Goal: Task Accomplishment & Management: Complete application form

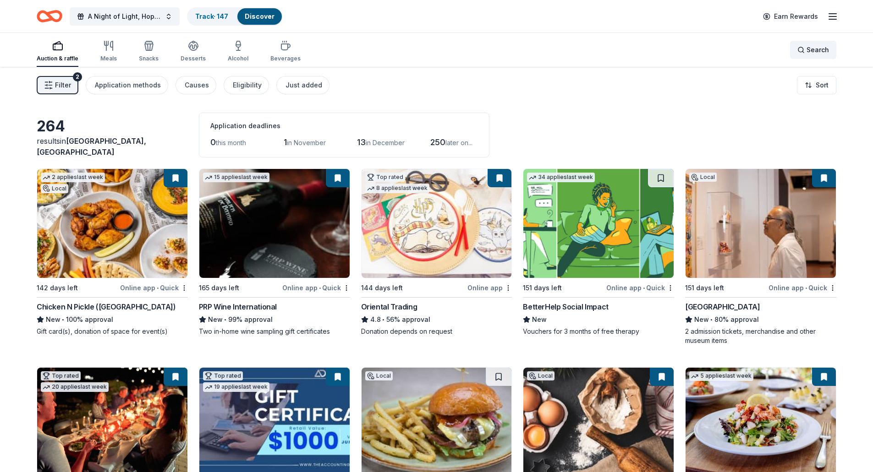
click at [815, 48] on span "Search" at bounding box center [817, 49] width 22 height 11
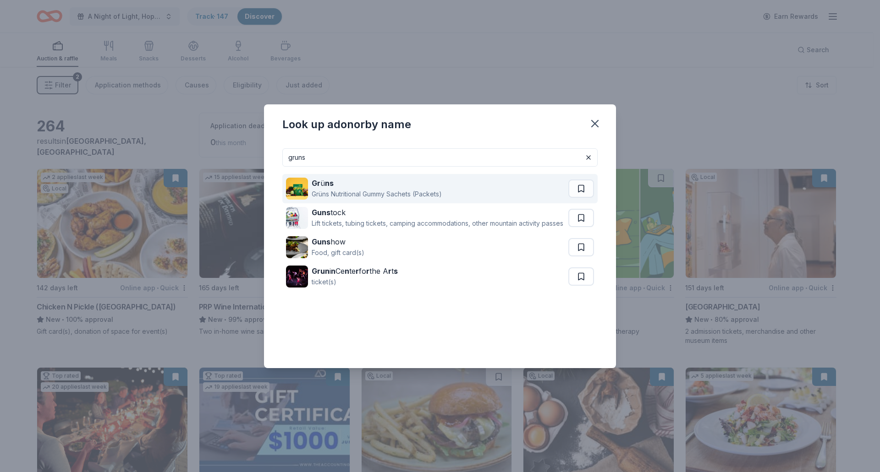
click at [322, 191] on div "Grüns Nutritional Gummy Sachets (Packets)" at bounding box center [377, 194] width 130 height 11
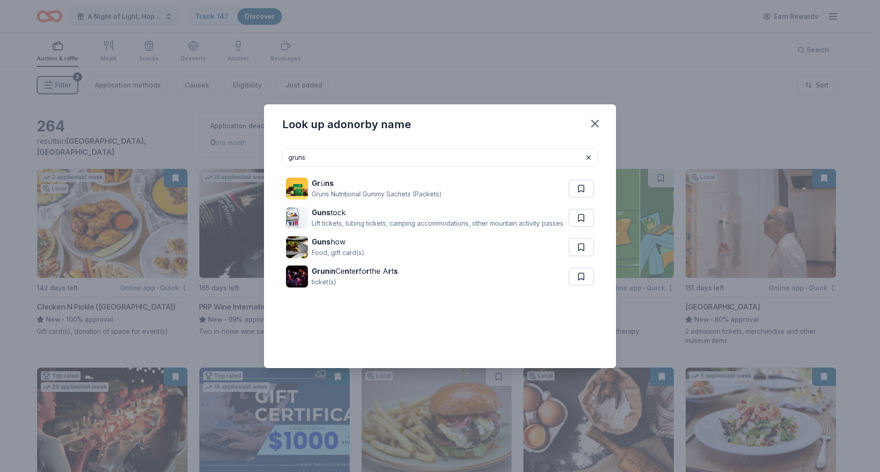
drag, startPoint x: 366, startPoint y: 159, endPoint x: 250, endPoint y: 152, distance: 116.6
click at [250, 152] on div "Look up a donor by name gruns Gr ü ns Grüns Nutritional Gummy Sachets (Packets)…" at bounding box center [440, 236] width 880 height 472
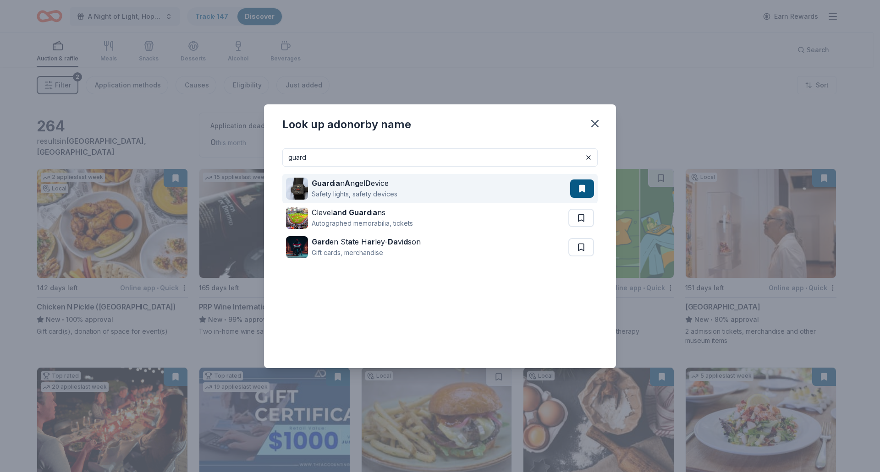
click at [314, 185] on strong "Guard" at bounding box center [323, 183] width 22 height 9
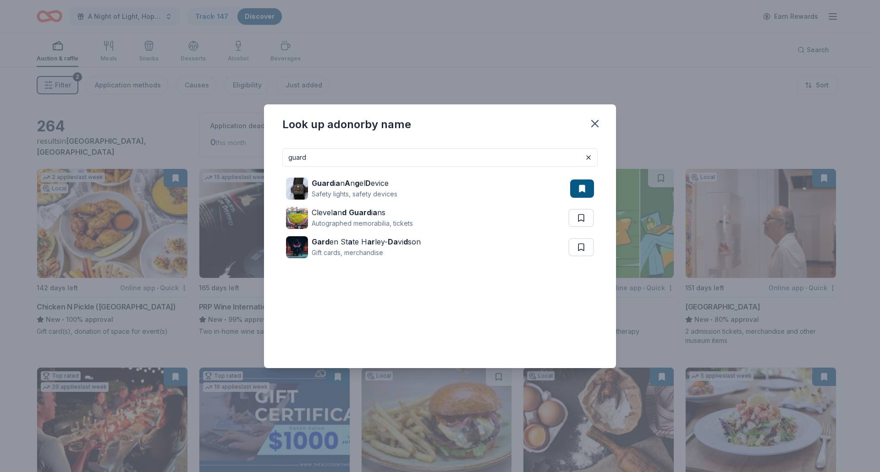
drag, startPoint x: 319, startPoint y: 158, endPoint x: 255, endPoint y: 159, distance: 64.6
click at [255, 159] on div "Look up a donor by name guard Guard i a n A n g el D evice Safety lights, safet…" at bounding box center [440, 236] width 880 height 472
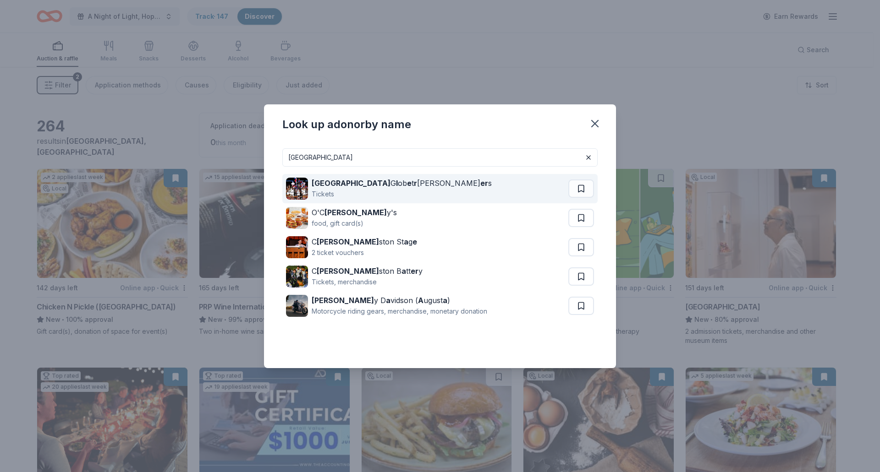
click at [407, 181] on strong "e" at bounding box center [409, 183] width 5 height 9
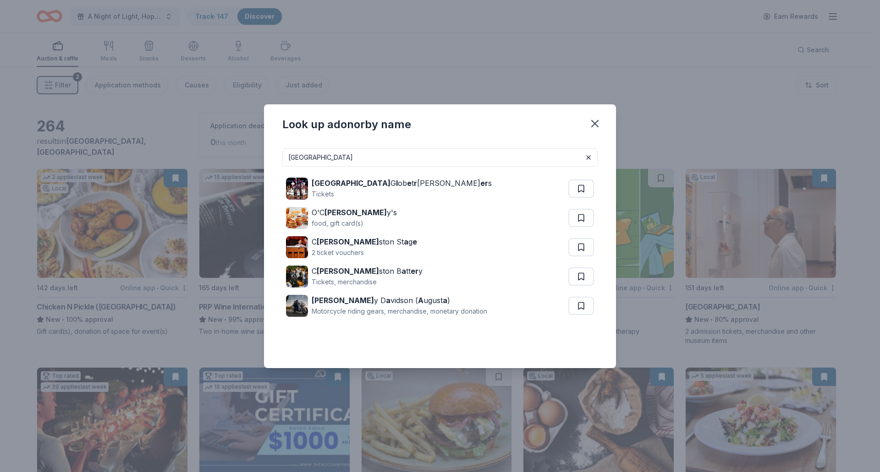
drag, startPoint x: 314, startPoint y: 157, endPoint x: 244, endPoint y: 153, distance: 70.2
click at [244, 153] on div "Look up a donor by name harlem Harlem G l ob e t r ott er s Tickets O'C harle y…" at bounding box center [440, 236] width 880 height 472
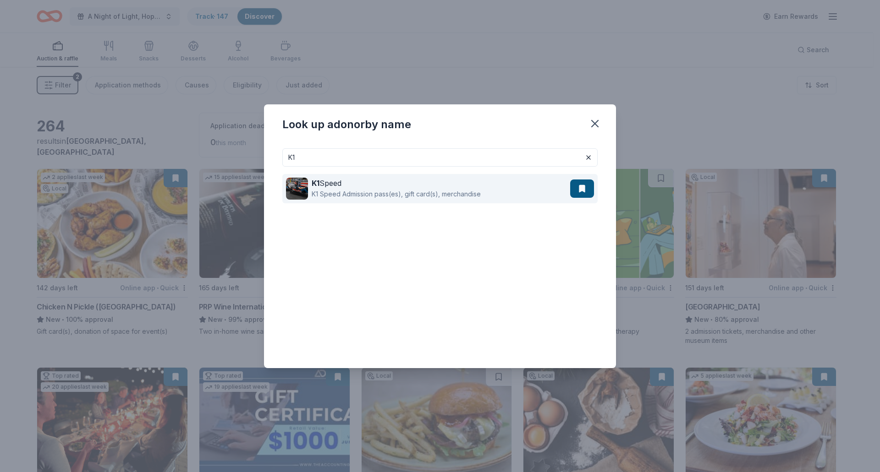
click at [350, 191] on div "K1 Speed Admission pass(es), gift card(s), merchandise" at bounding box center [396, 194] width 169 height 11
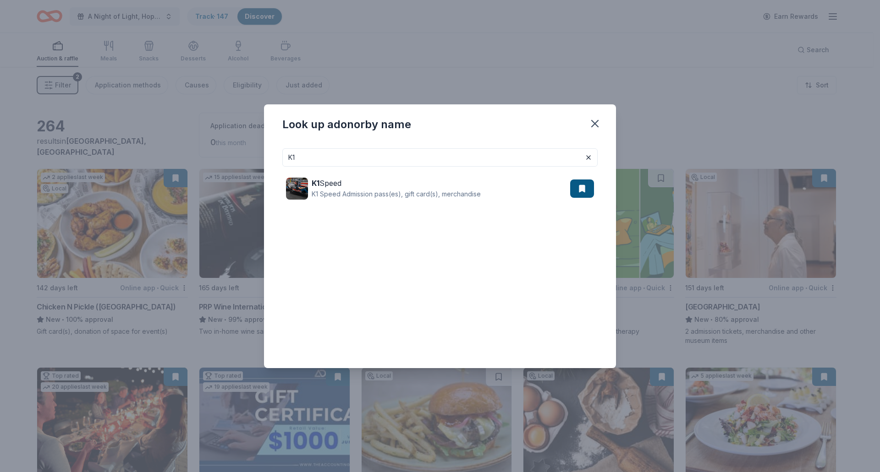
drag, startPoint x: 422, startPoint y: 162, endPoint x: 148, endPoint y: 165, distance: 273.5
click at [148, 165] on div "Look up a donor by name K1 K1 Speed K1 Speed Admission pass(es), gift card(s), …" at bounding box center [440, 236] width 880 height 472
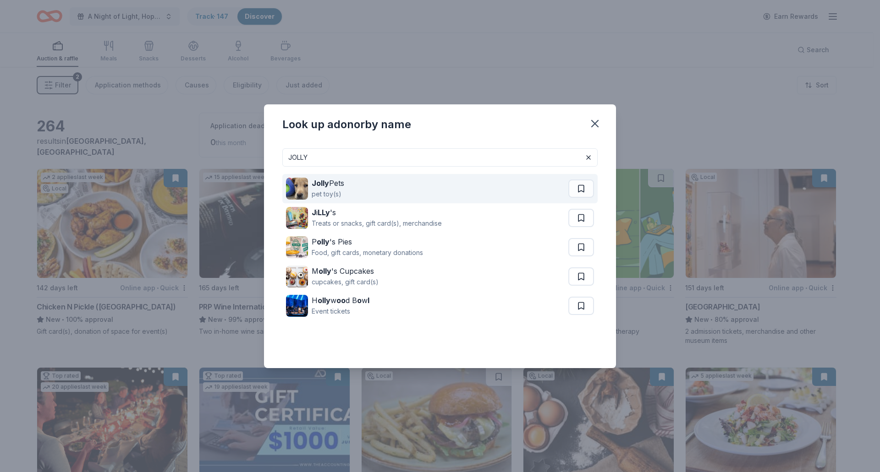
type input "JOLLY"
click at [328, 182] on strong "Jolly" at bounding box center [320, 183] width 17 height 9
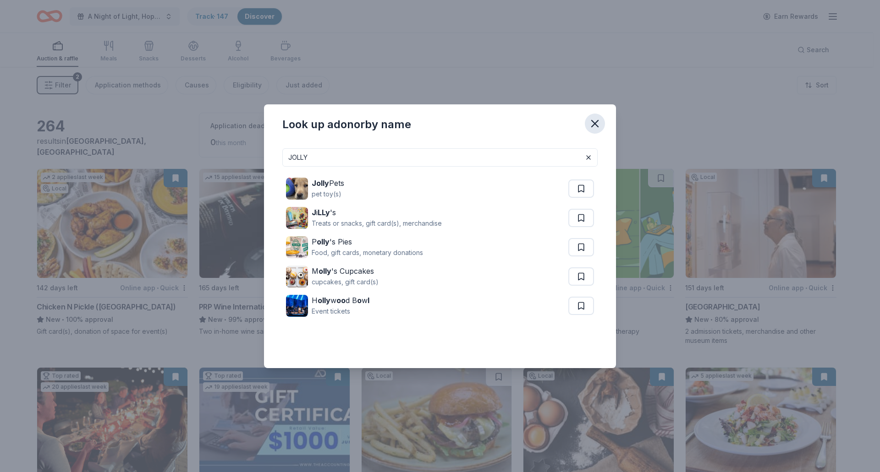
click at [600, 119] on icon "button" at bounding box center [594, 123] width 13 height 13
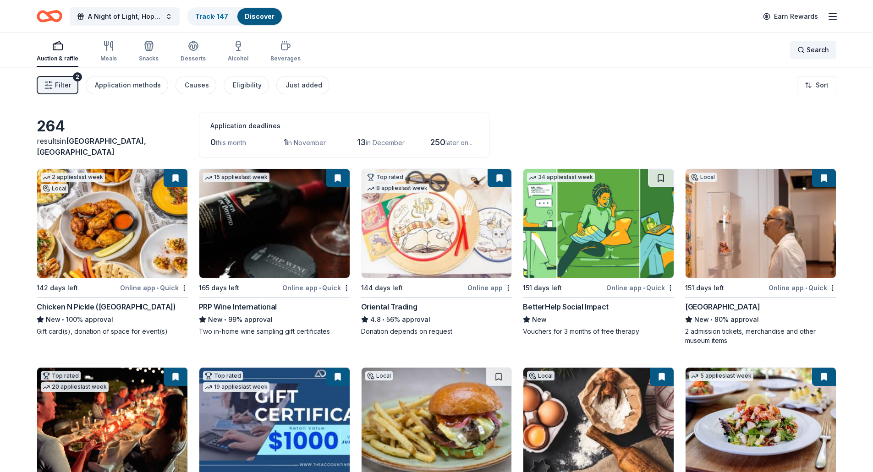
click at [815, 47] on span "Search" at bounding box center [817, 49] width 22 height 11
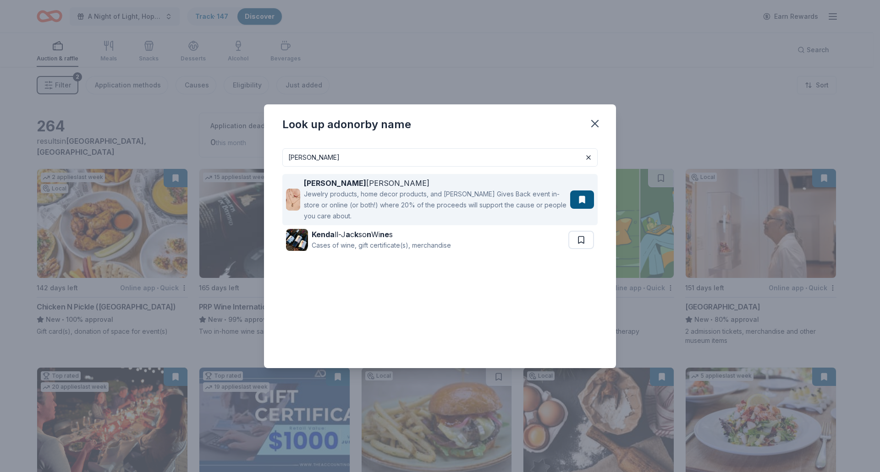
type input "KENDRA"
click at [341, 185] on div "Kendra Scott" at bounding box center [435, 183] width 262 height 11
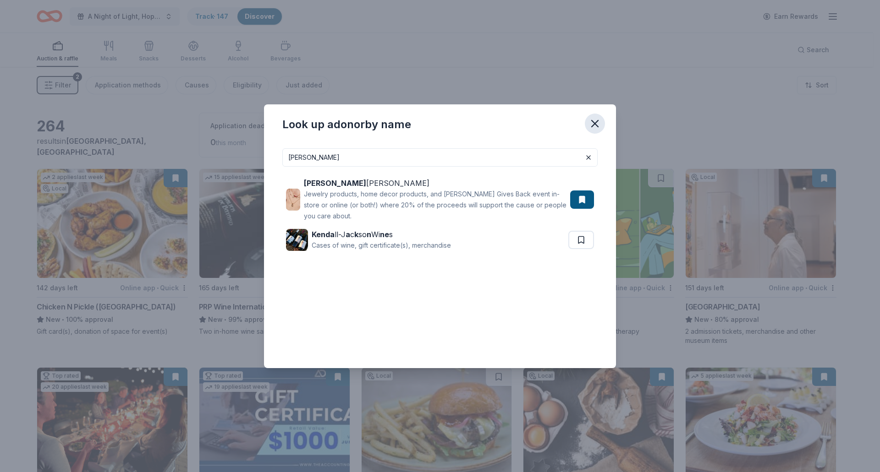
click at [596, 128] on icon "button" at bounding box center [594, 123] width 13 height 13
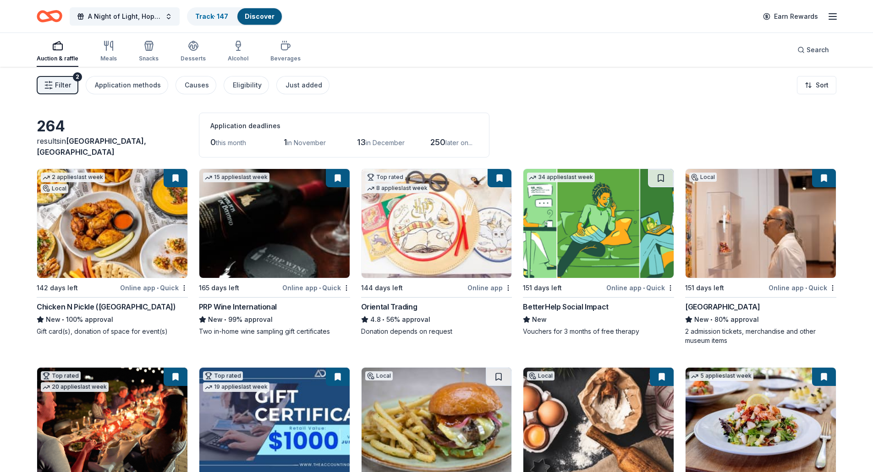
click at [260, 14] on link "Discover" at bounding box center [260, 16] width 30 height 8
click at [816, 51] on span "Search" at bounding box center [817, 49] width 22 height 11
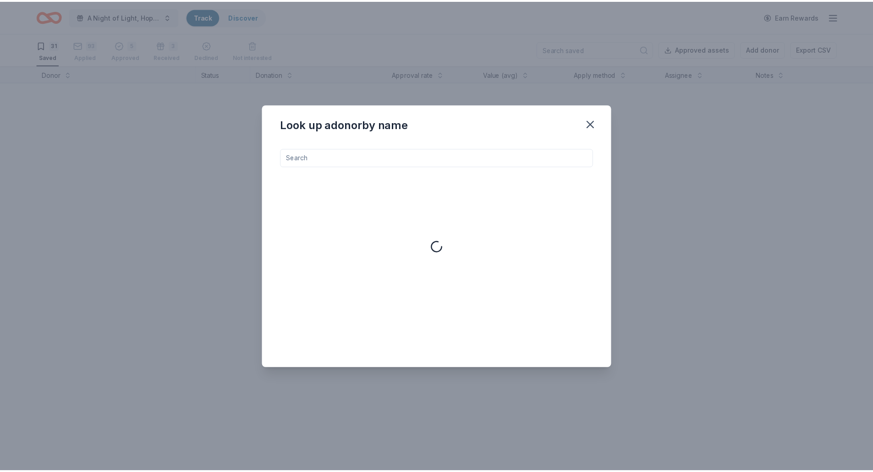
scroll to position [0, 0]
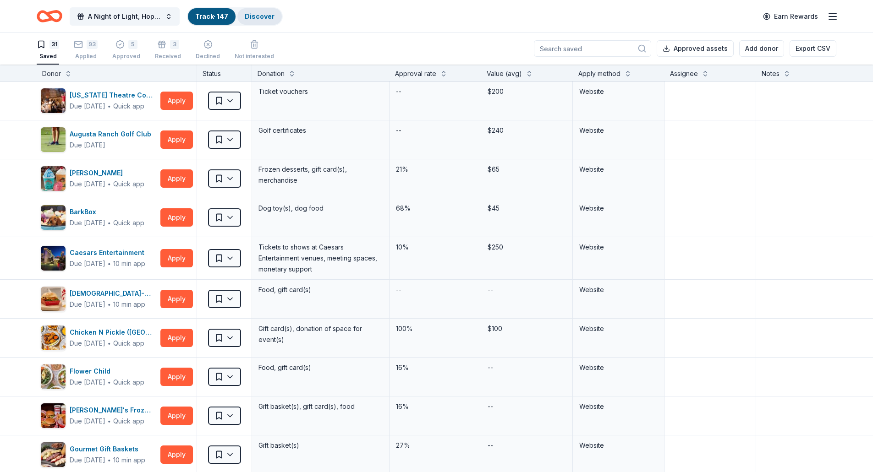
click at [265, 19] on link "Discover" at bounding box center [260, 16] width 30 height 8
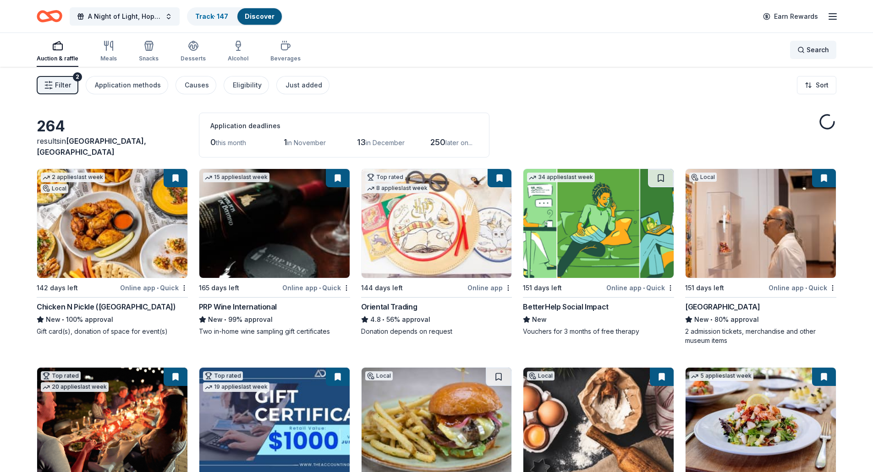
click at [804, 49] on div "Search" at bounding box center [813, 49] width 32 height 11
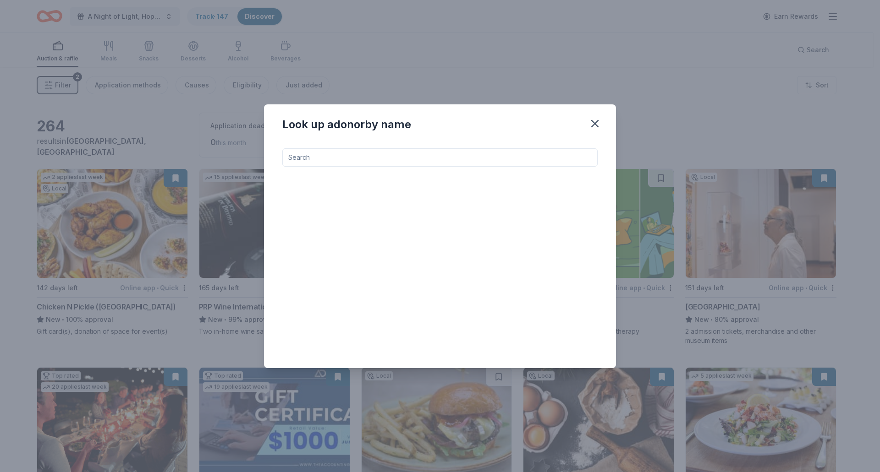
click at [334, 160] on input at bounding box center [439, 157] width 315 height 18
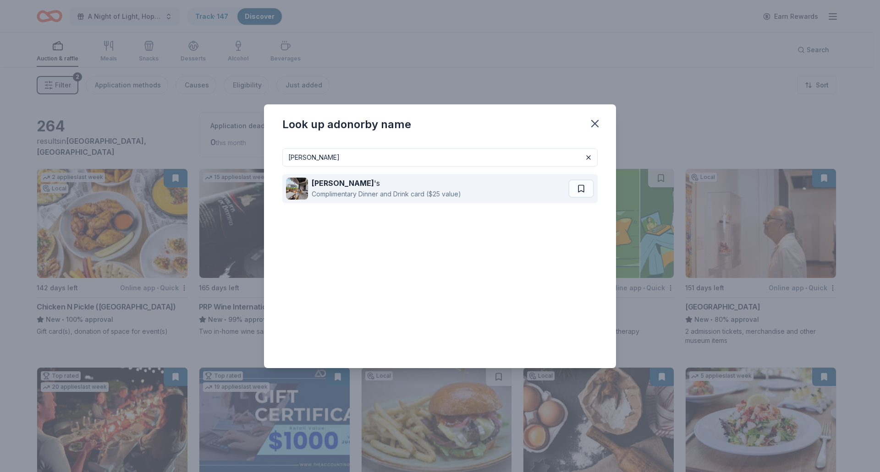
type input "LANDRY"
click at [333, 187] on strong "Landry" at bounding box center [343, 183] width 62 height 9
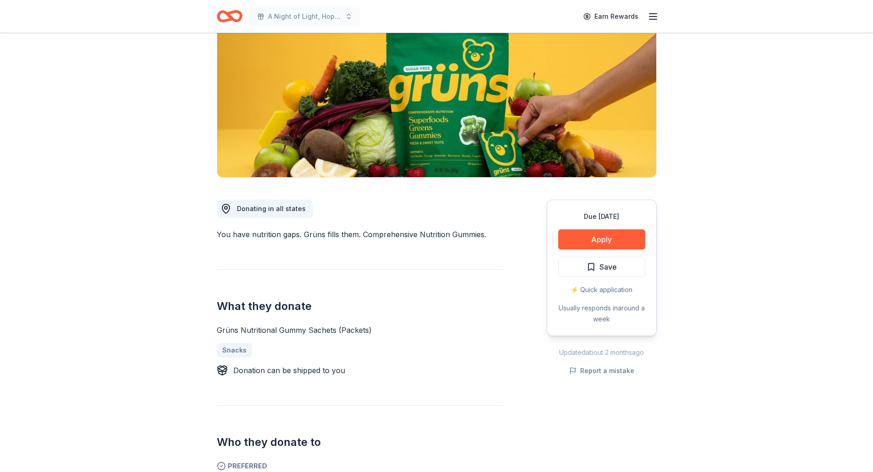
scroll to position [137, 0]
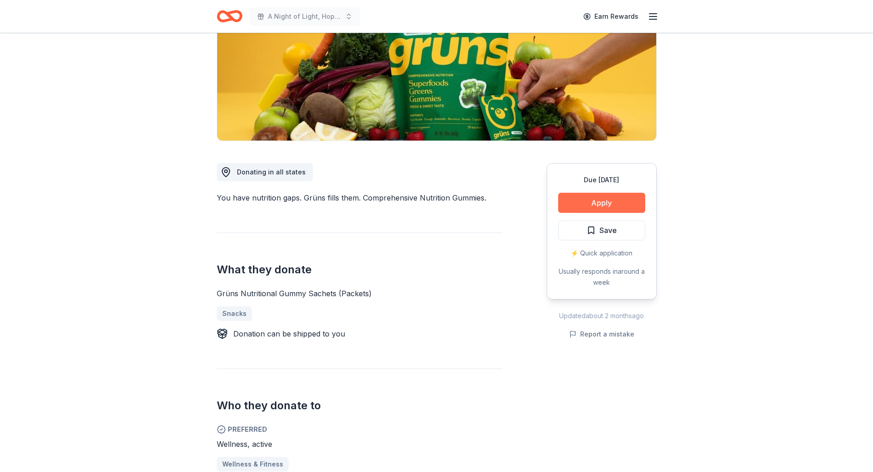
click at [618, 209] on button "Apply" at bounding box center [601, 203] width 87 height 20
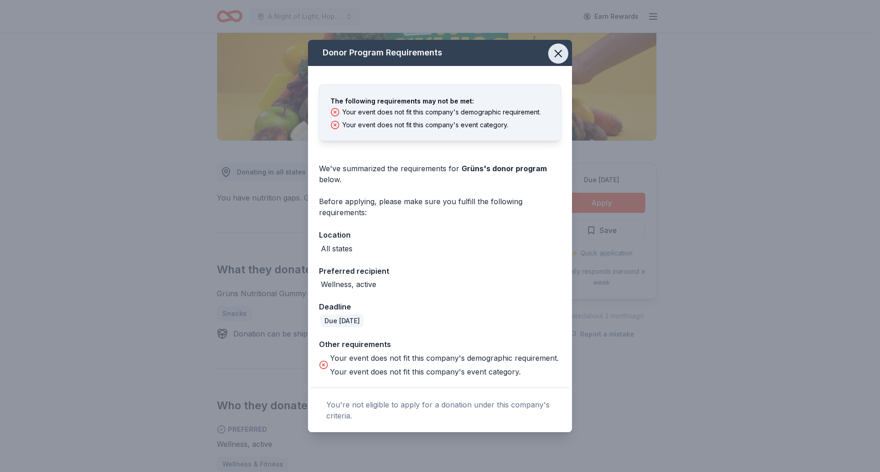
click at [553, 53] on icon "button" at bounding box center [558, 53] width 13 height 13
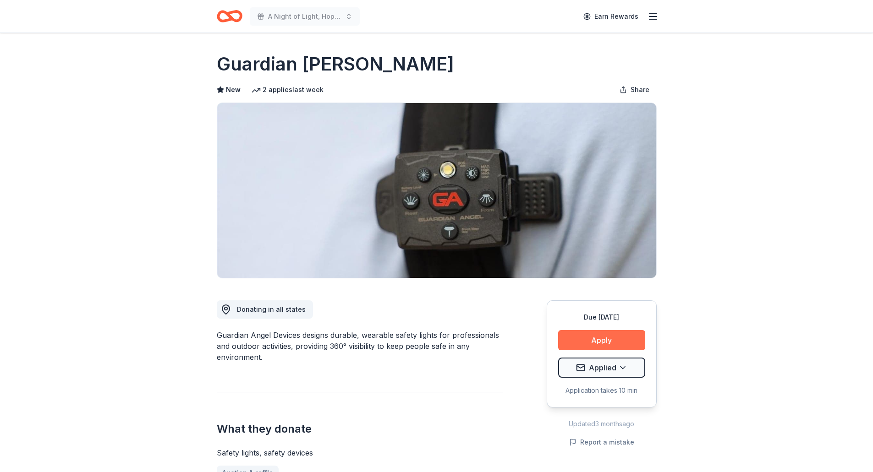
click at [625, 333] on button "Apply" at bounding box center [601, 340] width 87 height 20
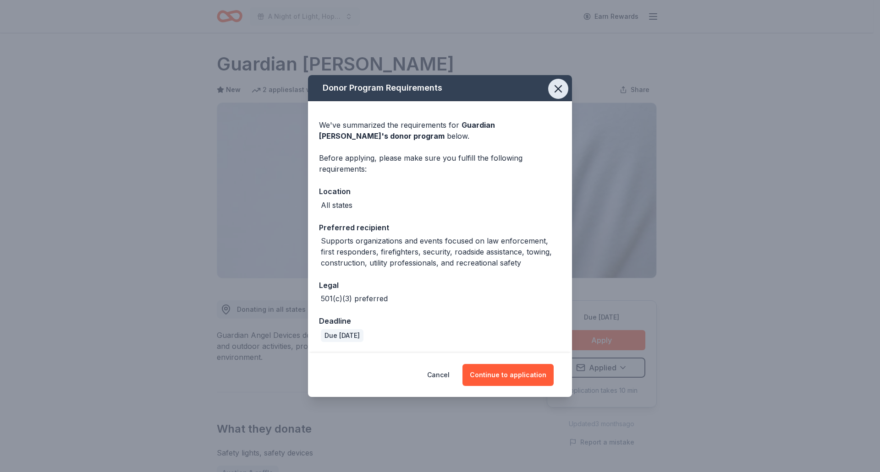
click at [555, 87] on icon "button" at bounding box center [558, 88] width 13 height 13
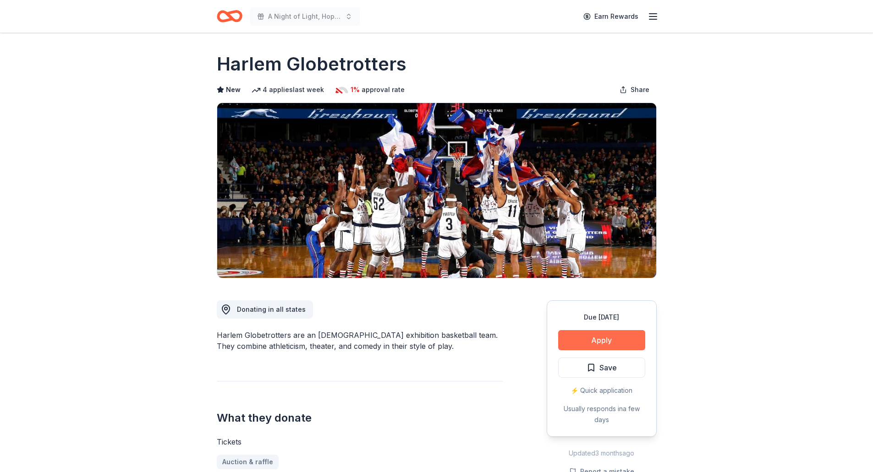
click at [612, 343] on button "Apply" at bounding box center [601, 340] width 87 height 20
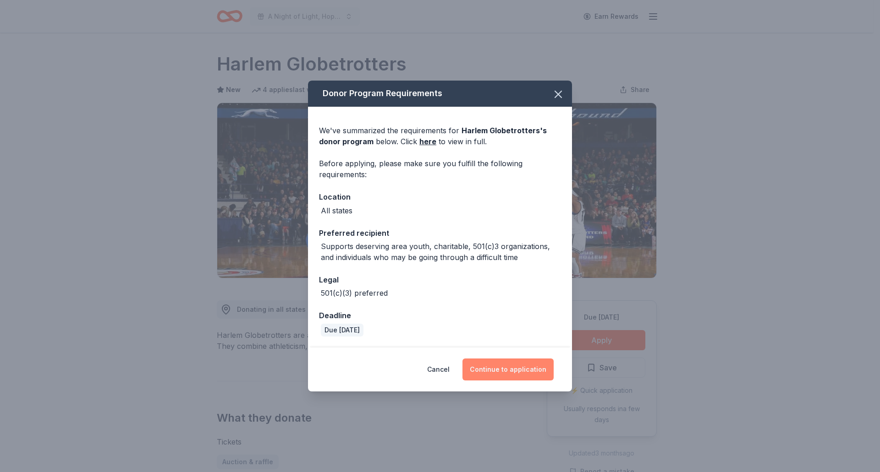
click at [490, 366] on button "Continue to application" at bounding box center [507, 370] width 91 height 22
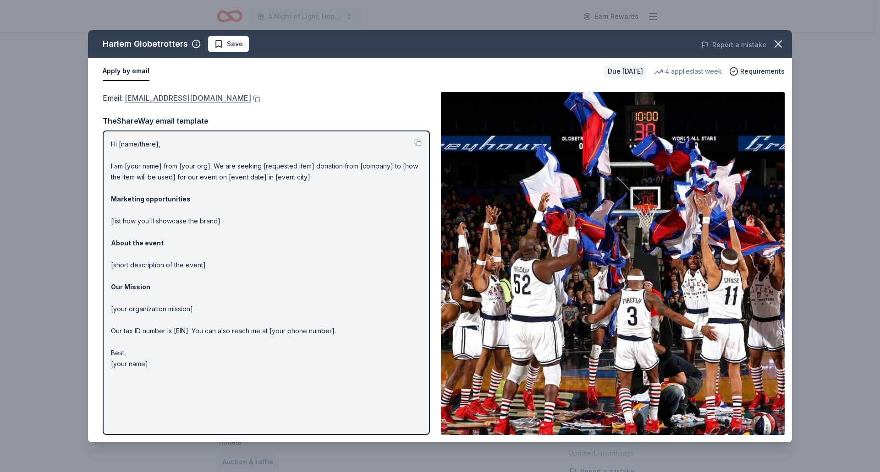
click at [163, 98] on link "info@harlemglobetrotters.com" at bounding box center [188, 98] width 126 height 12
click at [408, 74] on div "Apply by email" at bounding box center [350, 71] width 494 height 19
click at [251, 98] on button at bounding box center [255, 98] width 9 height 7
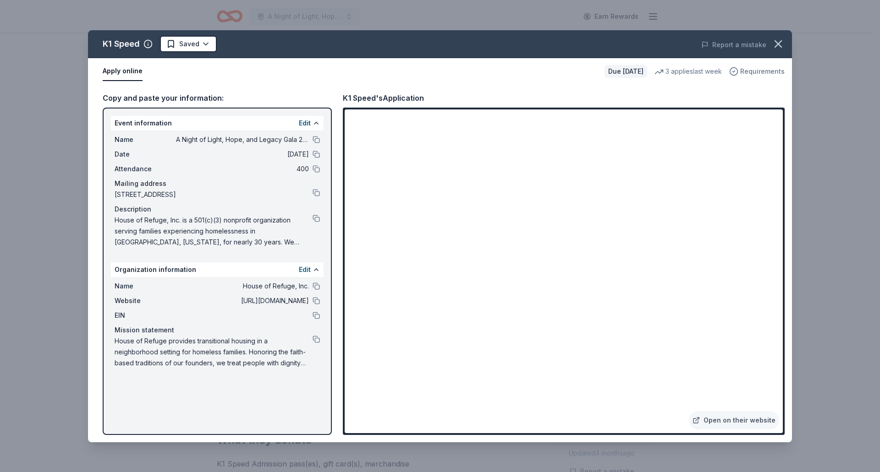
drag, startPoint x: 777, startPoint y: 48, endPoint x: 762, endPoint y: 71, distance: 27.8
click at [777, 48] on icon "button" at bounding box center [777, 44] width 13 height 13
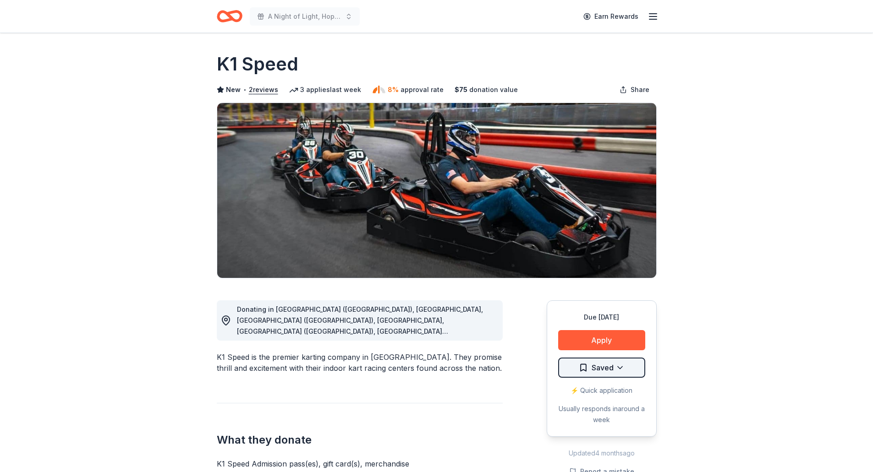
click at [615, 365] on html "A Night of Light, Hope, and Legacy Gala 2026 Earn Rewards Due in 142 days Share…" at bounding box center [436, 236] width 873 height 472
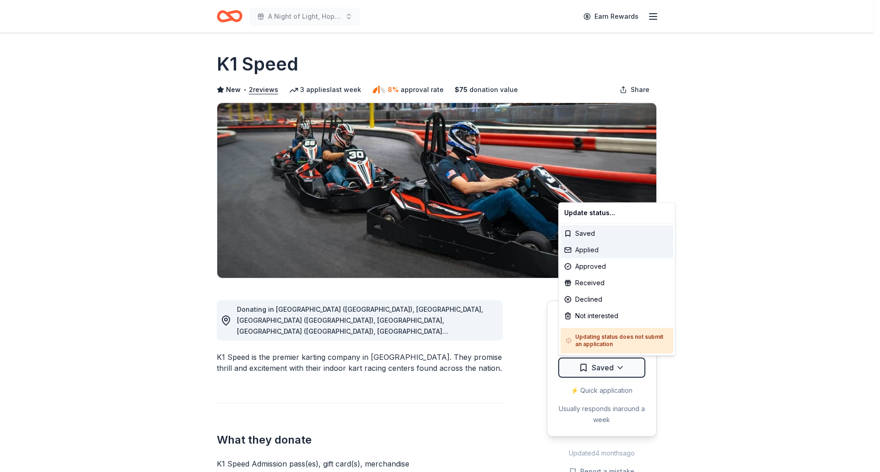
click at [601, 246] on div "Applied" at bounding box center [616, 250] width 113 height 16
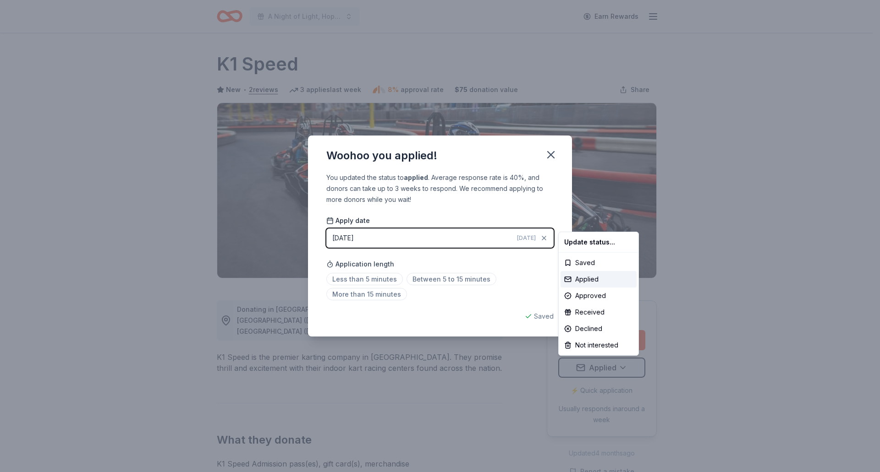
click at [548, 153] on html "A Night of Light, Hope, and Legacy Gala 2026 Earn Rewards Due in 142 days Share…" at bounding box center [440, 236] width 880 height 472
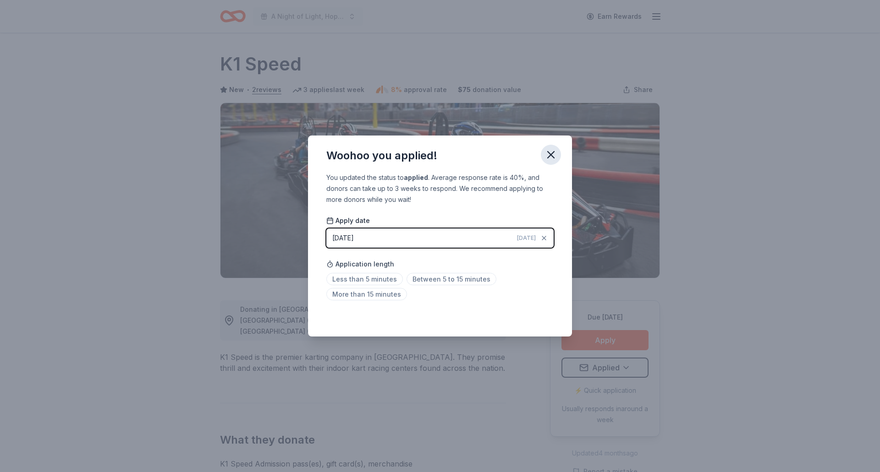
click at [552, 158] on icon "button" at bounding box center [550, 154] width 13 height 13
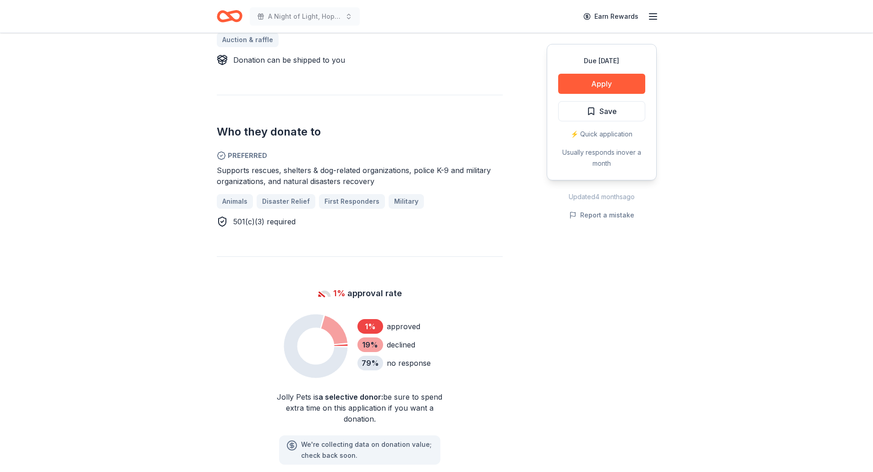
scroll to position [366, 0]
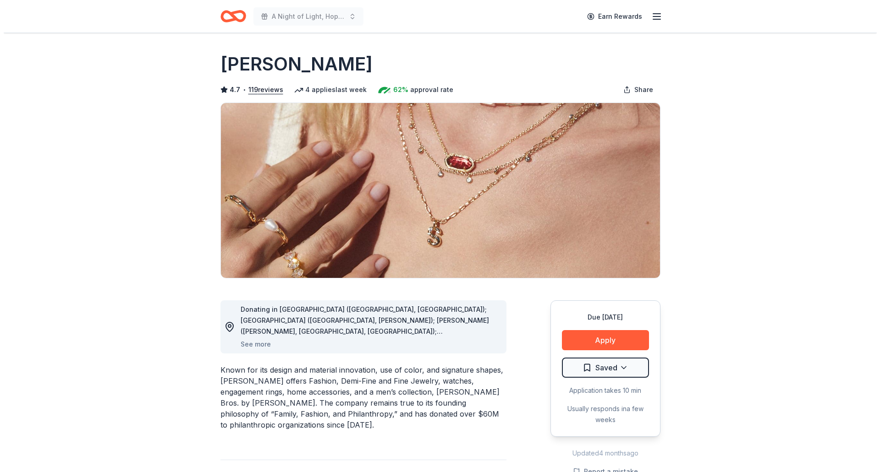
scroll to position [137, 0]
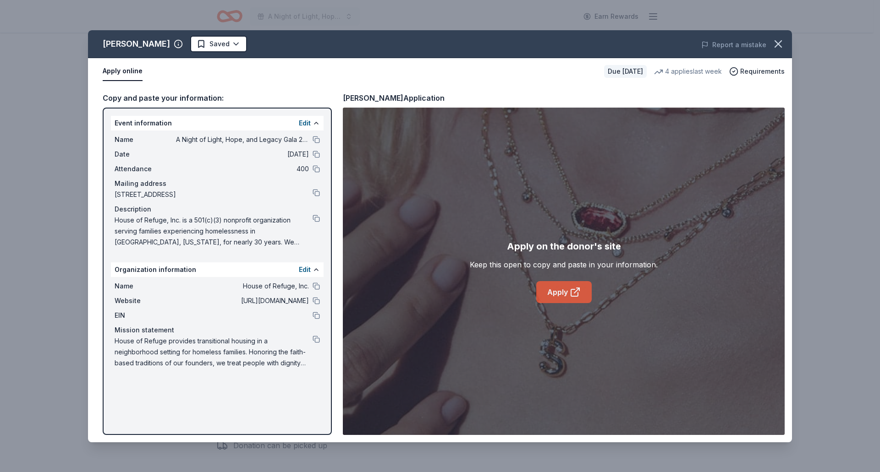
click at [560, 295] on link "Apply" at bounding box center [563, 292] width 55 height 22
click at [782, 43] on icon "button" at bounding box center [777, 44] width 13 height 13
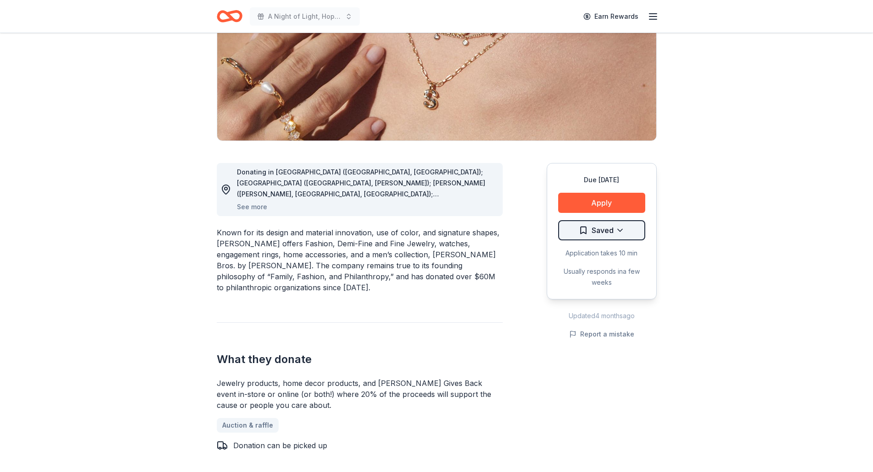
click at [604, 229] on html "A Night of Light, Hope, and Legacy Gala 2026 Earn Rewards Due [DATE] Share [PER…" at bounding box center [436, 99] width 873 height 472
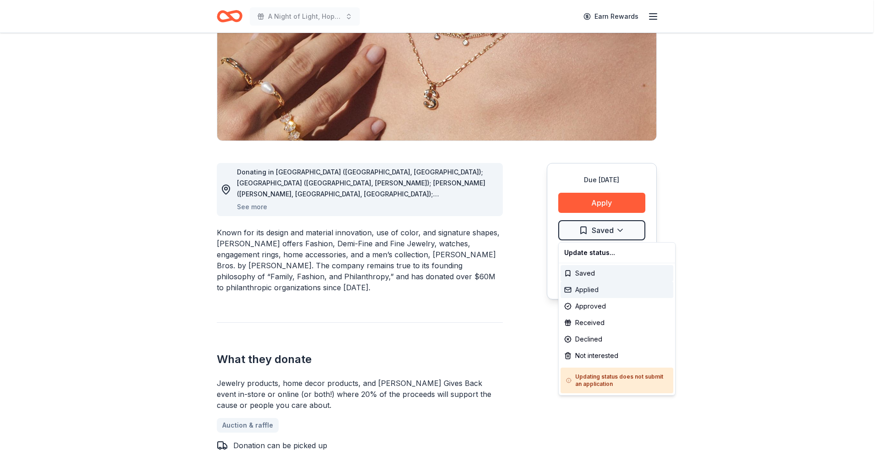
click at [597, 292] on div "Applied" at bounding box center [616, 290] width 113 height 16
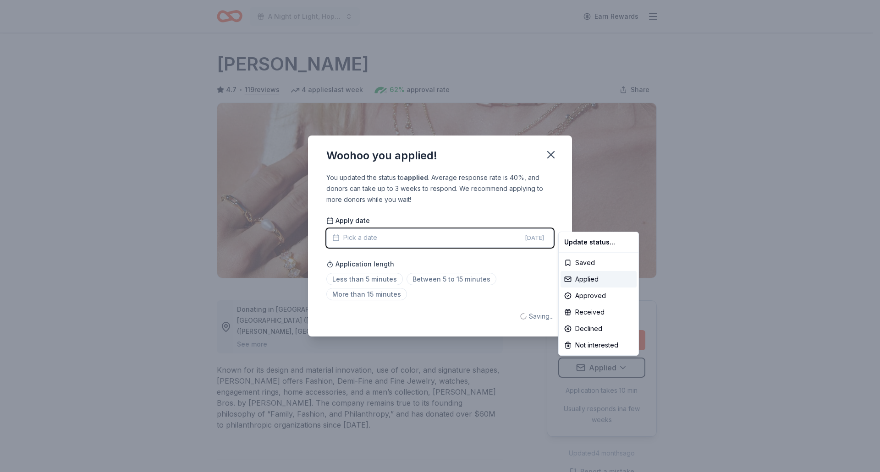
scroll to position [0, 0]
click at [550, 153] on html "A Night of Light, Hope, and Legacy Gala 2026 Earn Rewards Due in 112 days Share…" at bounding box center [440, 236] width 880 height 472
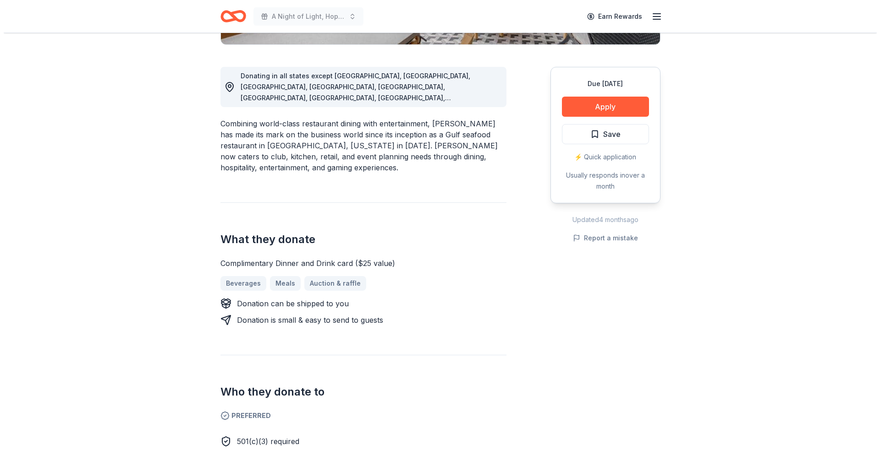
scroll to position [229, 0]
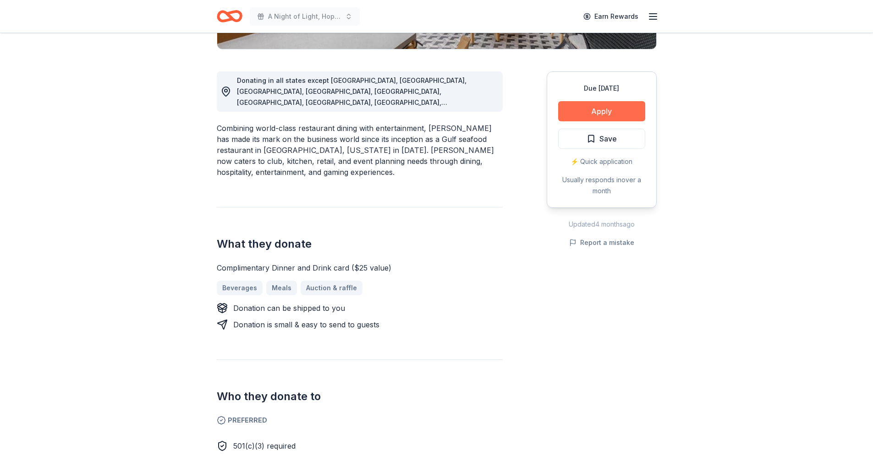
click at [587, 113] on button "Apply" at bounding box center [601, 111] width 87 height 20
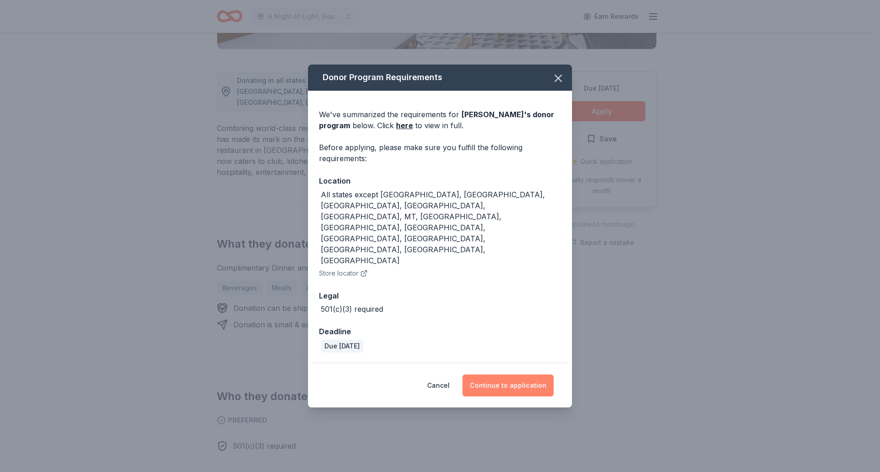
click at [496, 375] on button "Continue to application" at bounding box center [507, 386] width 91 height 22
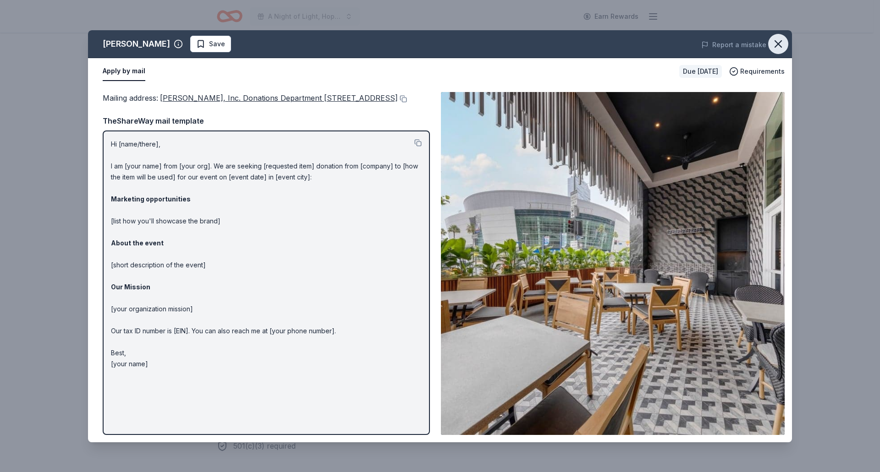
click at [785, 46] on button "button" at bounding box center [778, 44] width 20 height 20
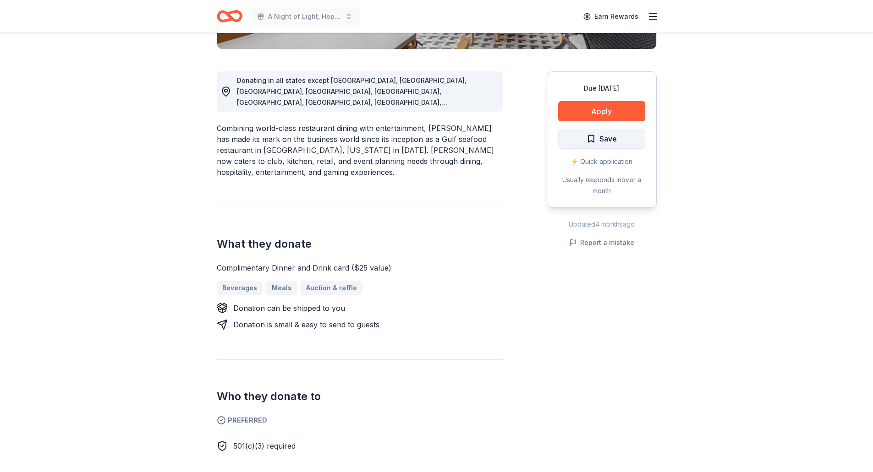
click at [623, 135] on button "Save" at bounding box center [601, 139] width 87 height 20
click at [602, 130] on html "A Night of Light, Hope, and Legacy Gala 2026 Earn Rewards Due in 112 days Share…" at bounding box center [436, 7] width 873 height 472
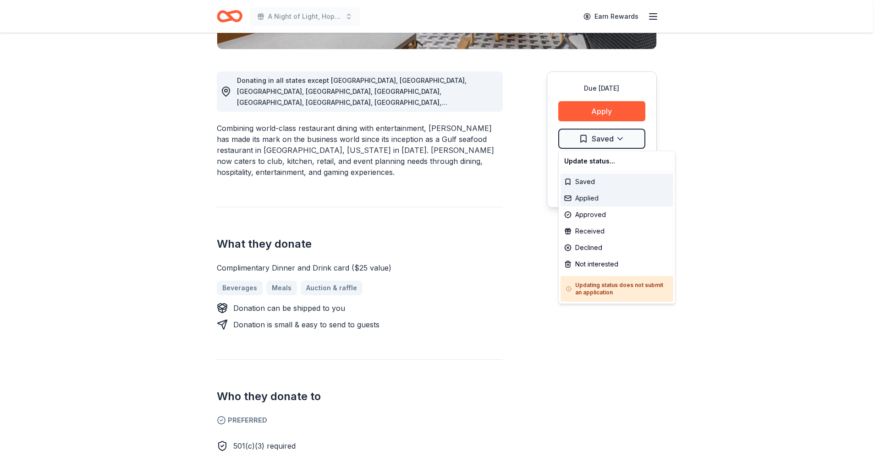
click at [601, 196] on div "Applied" at bounding box center [616, 198] width 113 height 16
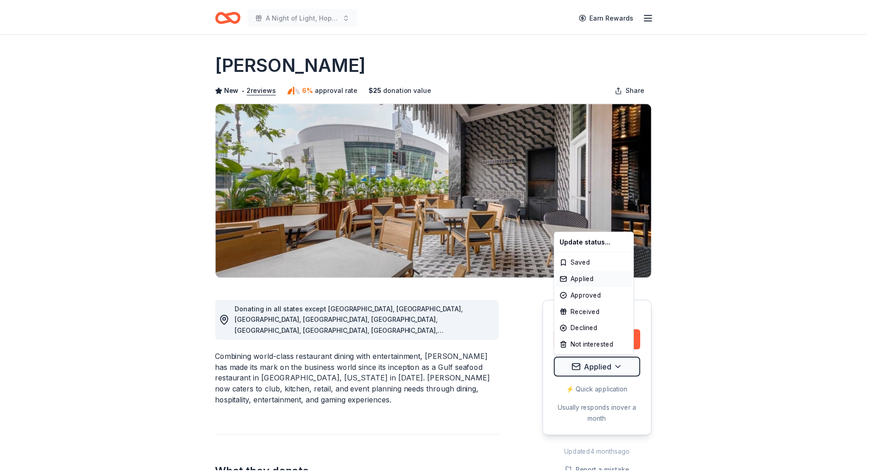
scroll to position [0, 0]
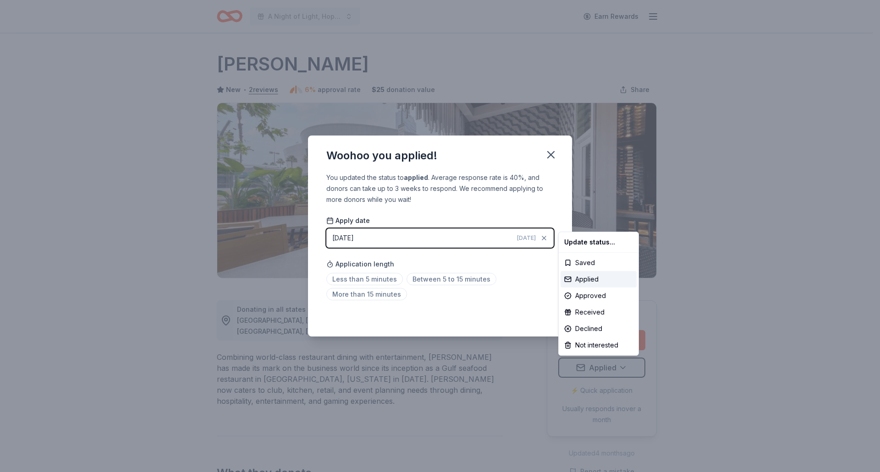
click at [547, 155] on html "A Night of Light, Hope, and Legacy Gala 2026 Earn Rewards Due in 112 days Share…" at bounding box center [440, 236] width 880 height 472
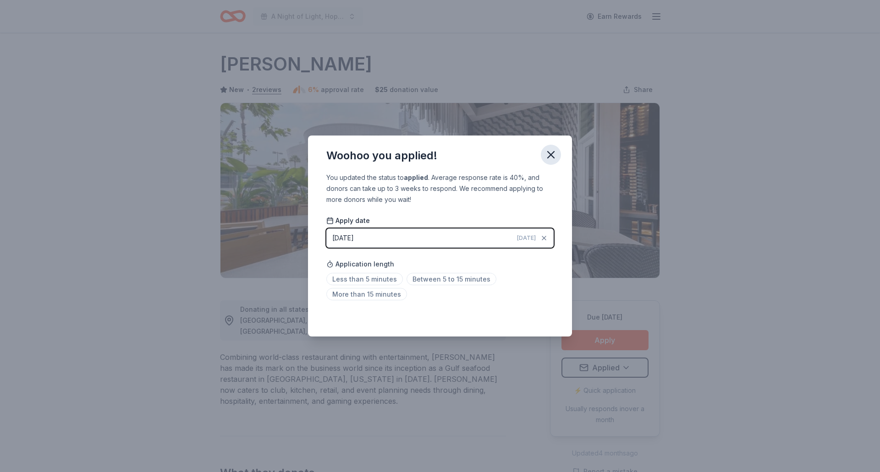
click at [547, 153] on icon "button" at bounding box center [550, 154] width 13 height 13
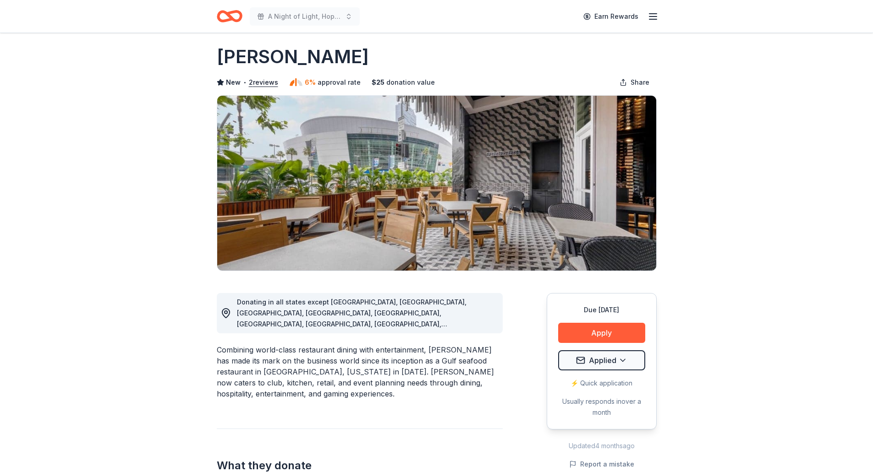
scroll to position [183, 0]
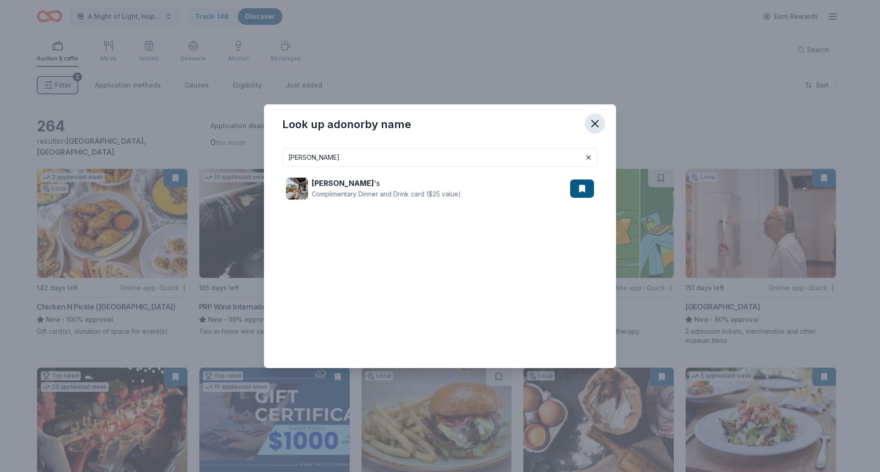
click at [593, 120] on icon "button" at bounding box center [594, 123] width 13 height 13
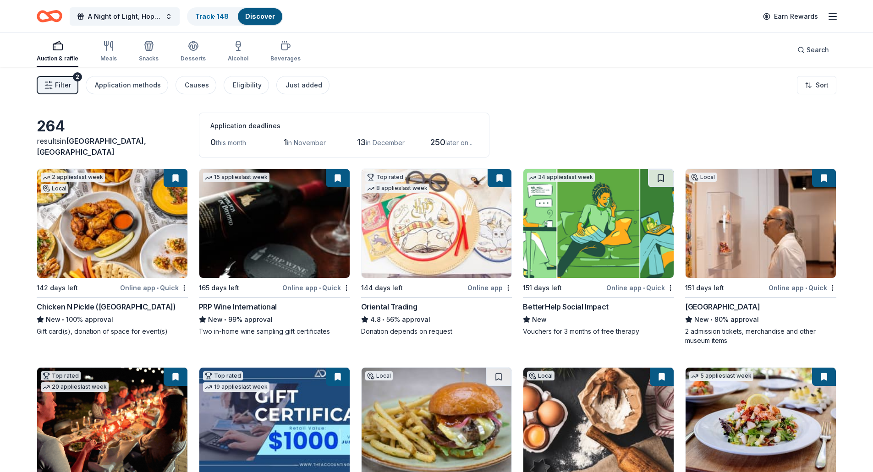
click at [261, 18] on link "Discover" at bounding box center [260, 16] width 30 height 8
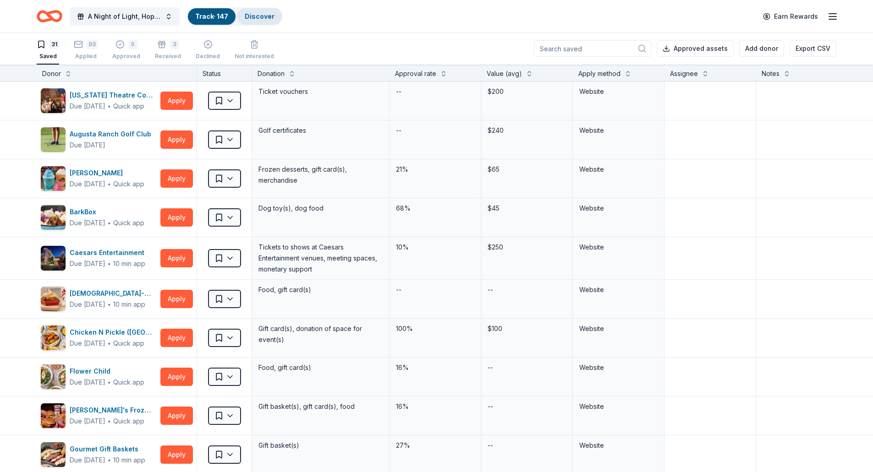
click at [255, 22] on div "Discover" at bounding box center [259, 16] width 44 height 16
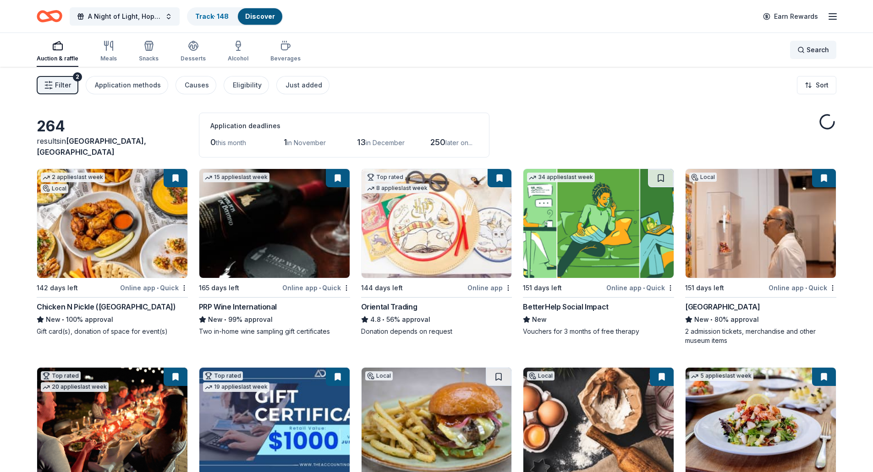
click at [814, 48] on span "Search" at bounding box center [817, 49] width 22 height 11
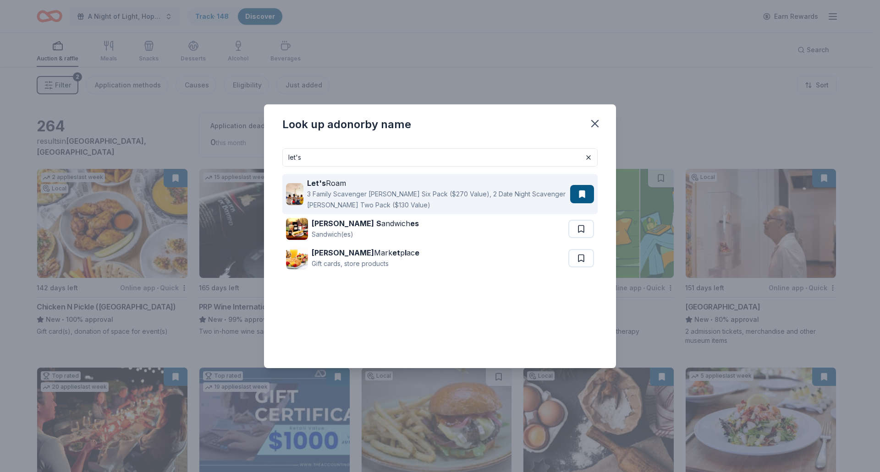
type input "let's"
click at [323, 200] on div "3 Family Scavenger [PERSON_NAME] Six Pack ($270 Value), 2 Date Night Scavenger …" at bounding box center [436, 200] width 259 height 22
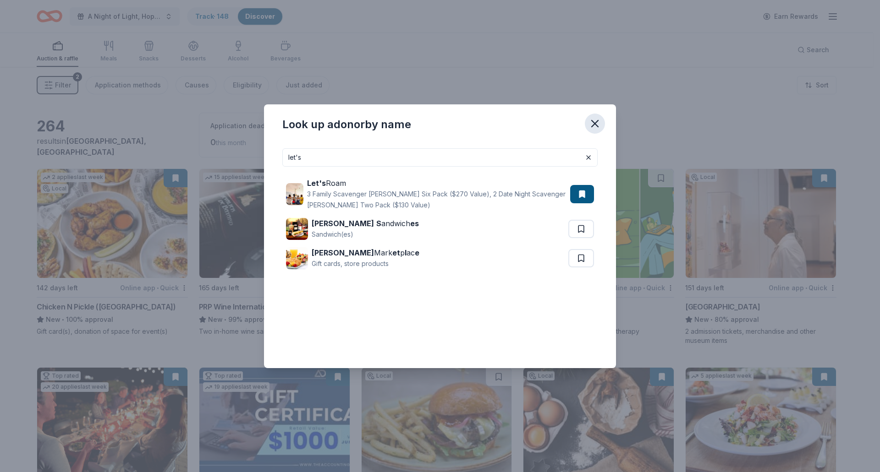
click at [600, 123] on icon "button" at bounding box center [594, 123] width 13 height 13
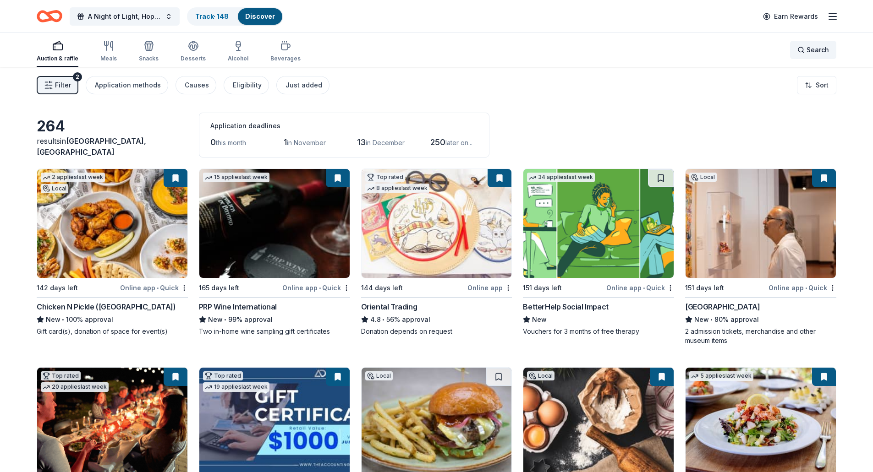
click at [800, 54] on div "Search" at bounding box center [813, 49] width 32 height 11
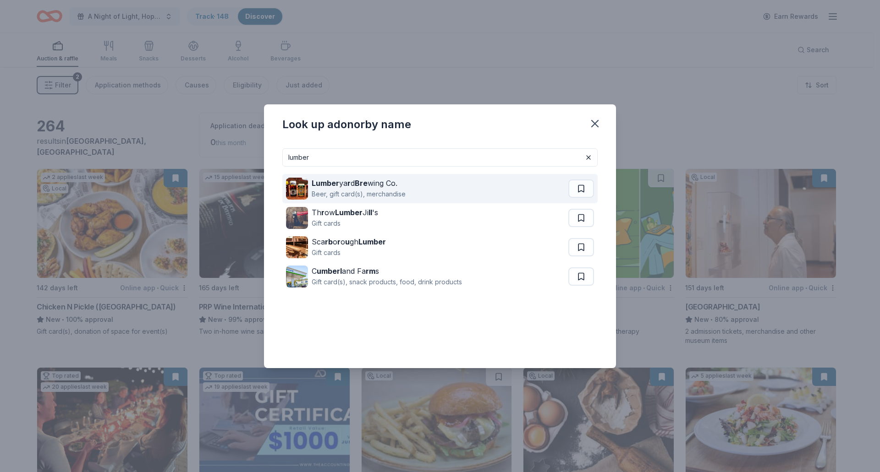
click at [357, 191] on div "Beer, gift card(s), merchandise" at bounding box center [359, 194] width 94 height 11
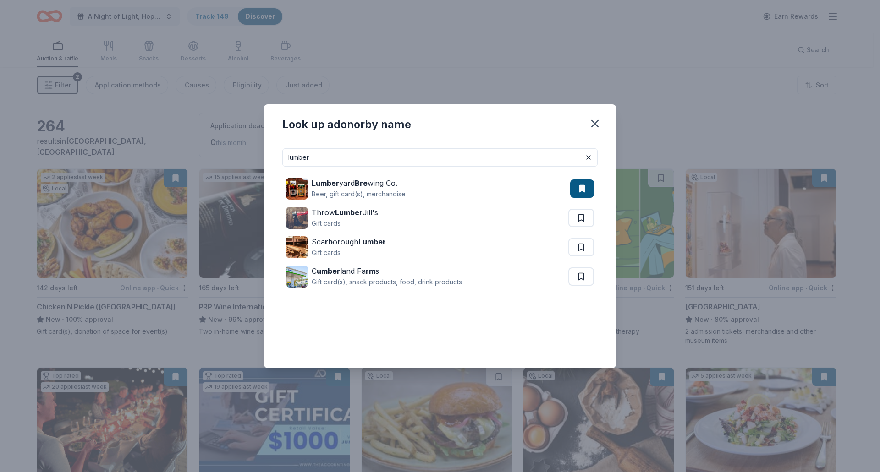
drag, startPoint x: 355, startPoint y: 154, endPoint x: 211, endPoint y: 137, distance: 145.8
click at [211, 137] on div "Look up a donor by name lumber Lumber ya r d Bre wing Co. Beer, gift card(s), m…" at bounding box center [440, 236] width 880 height 472
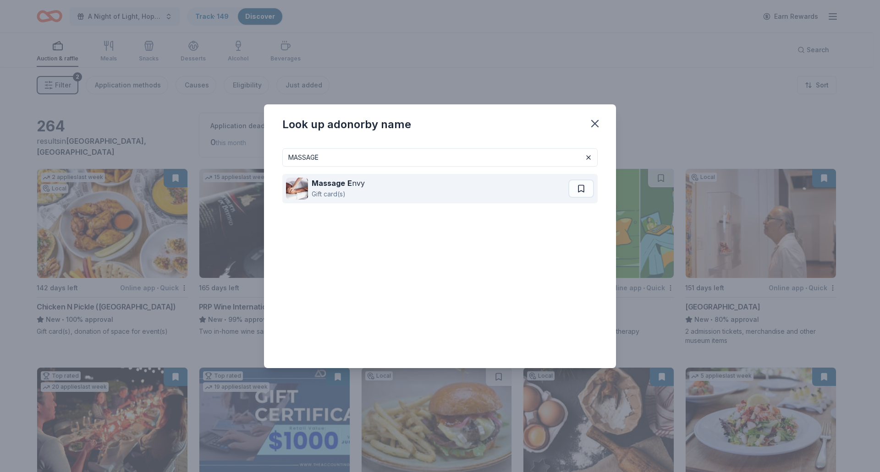
type input "MASSAGE"
click at [325, 186] on strong "Massage" at bounding box center [328, 183] width 33 height 9
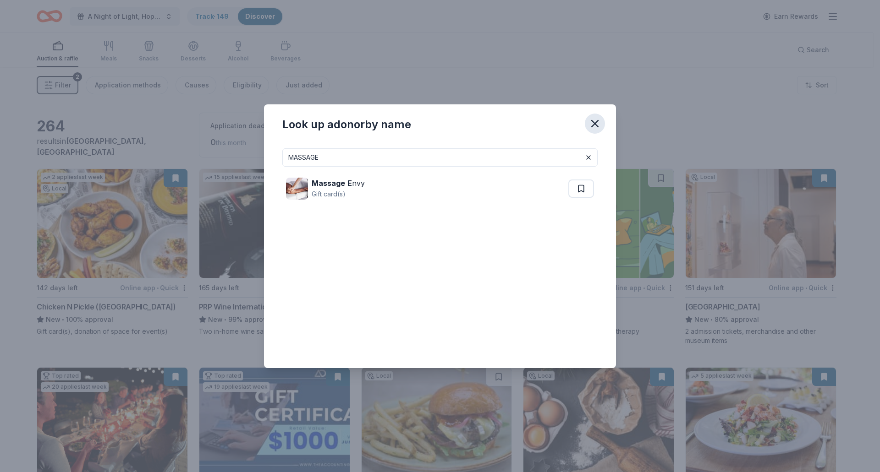
click at [591, 124] on icon "button" at bounding box center [594, 123] width 13 height 13
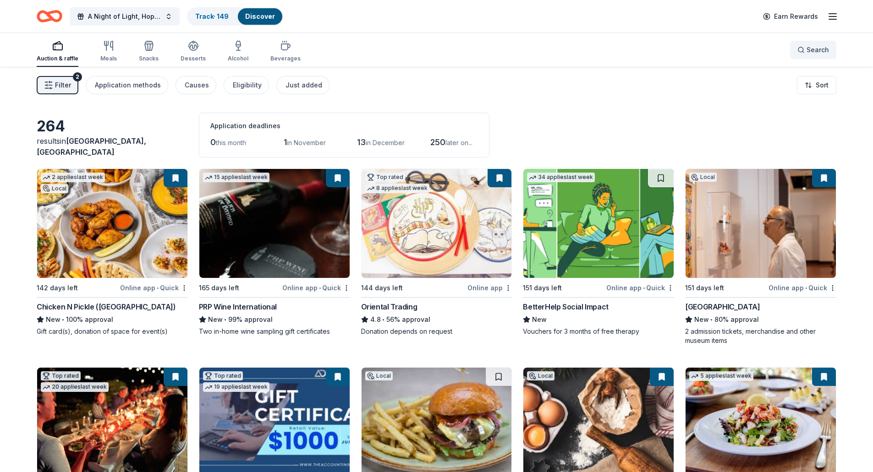
click at [806, 58] on button "Search" at bounding box center [813, 50] width 46 height 18
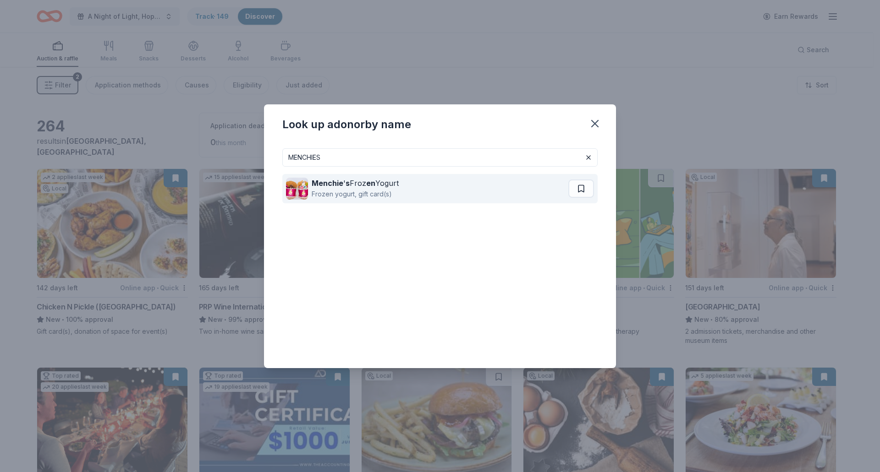
click at [369, 184] on strong "en" at bounding box center [370, 183] width 9 height 9
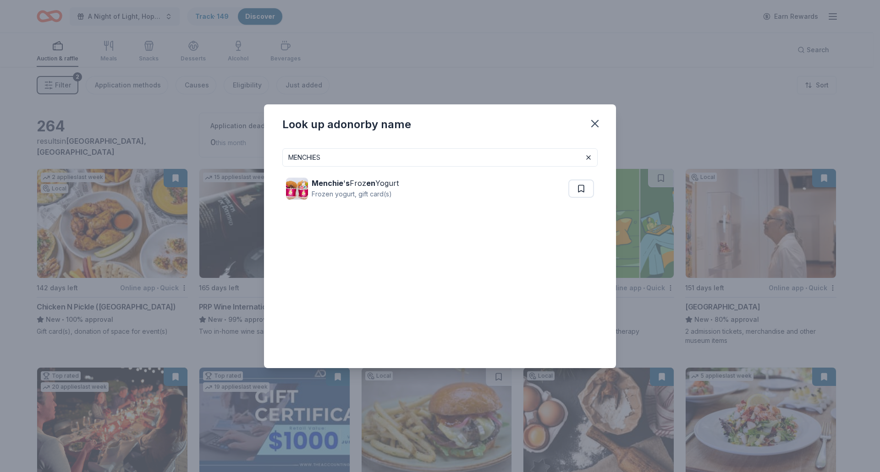
drag, startPoint x: 338, startPoint y: 155, endPoint x: 214, endPoint y: 152, distance: 123.7
click at [219, 152] on div "Look up a donor by name MENCHIES Menchie ' s Froz en Yogurt Frozen yogurt, gift…" at bounding box center [440, 236] width 880 height 472
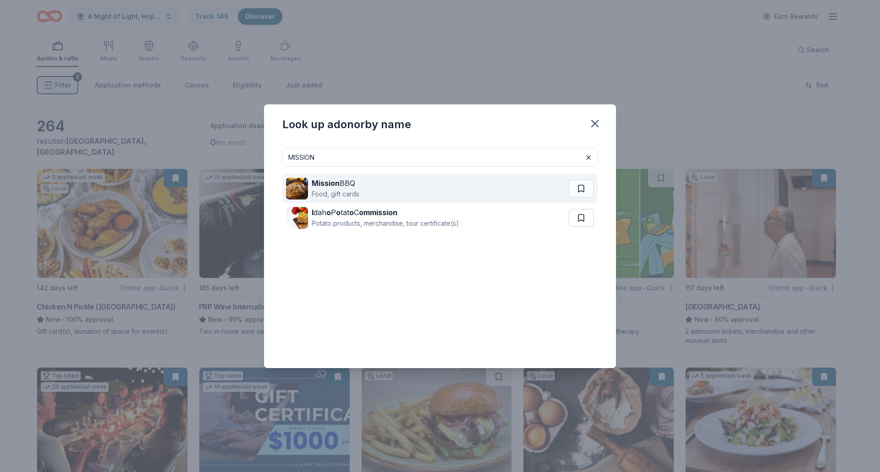
click at [361, 191] on div "Mission BBQ Food, gift cards" at bounding box center [427, 188] width 282 height 29
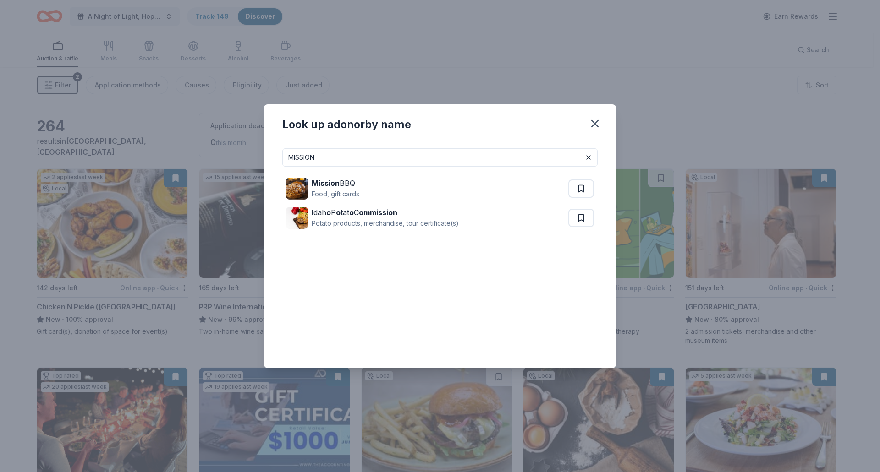
drag, startPoint x: 366, startPoint y: 160, endPoint x: 207, endPoint y: 151, distance: 159.2
click at [207, 151] on div "Look up a donor by name MISSION Mission BBQ Food, gift cards I dah o P o tat o …" at bounding box center [440, 236] width 880 height 472
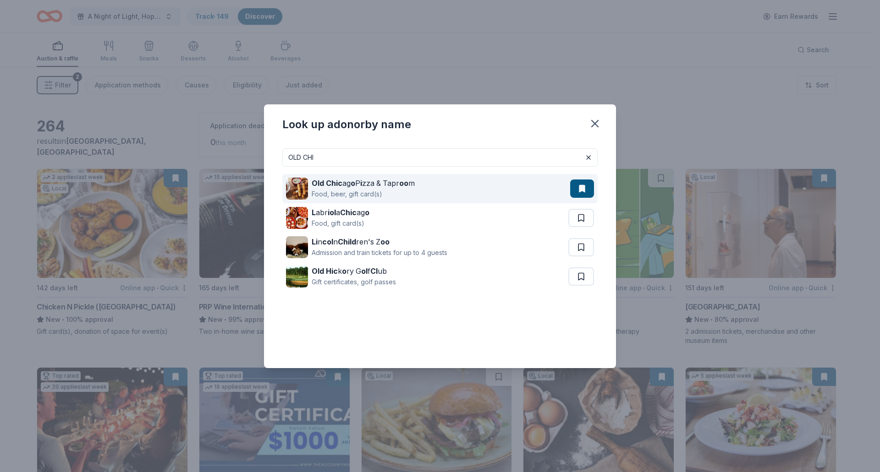
click at [365, 194] on div "Food, beer, gift card(s)" at bounding box center [363, 194] width 103 height 11
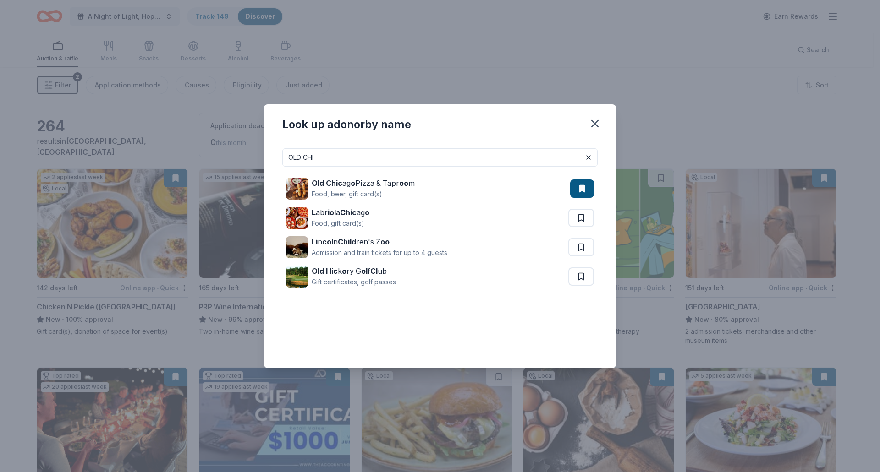
drag, startPoint x: 339, startPoint y: 152, endPoint x: 199, endPoint y: 156, distance: 139.8
click at [199, 156] on div "Look up a donor by name OLD CHI Old Chic ag o P i zza & Tapr oo m Food, beer, g…" at bounding box center [440, 236] width 880 height 472
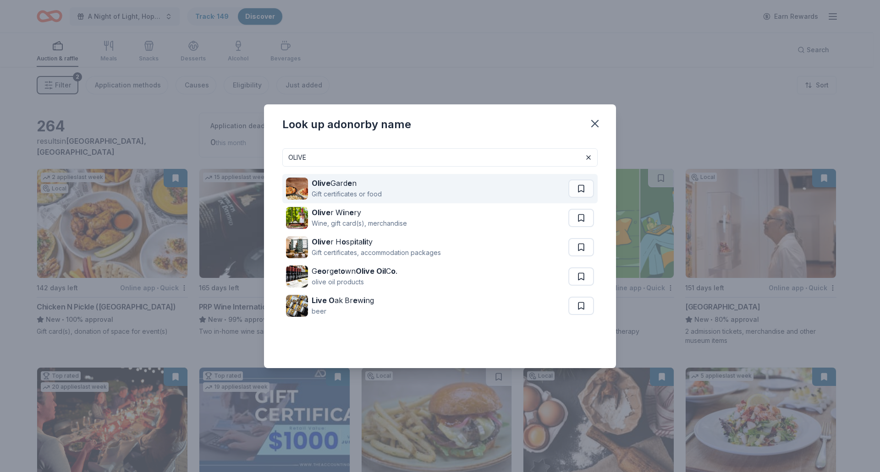
click at [368, 182] on div "Olive Gard e n" at bounding box center [347, 183] width 70 height 11
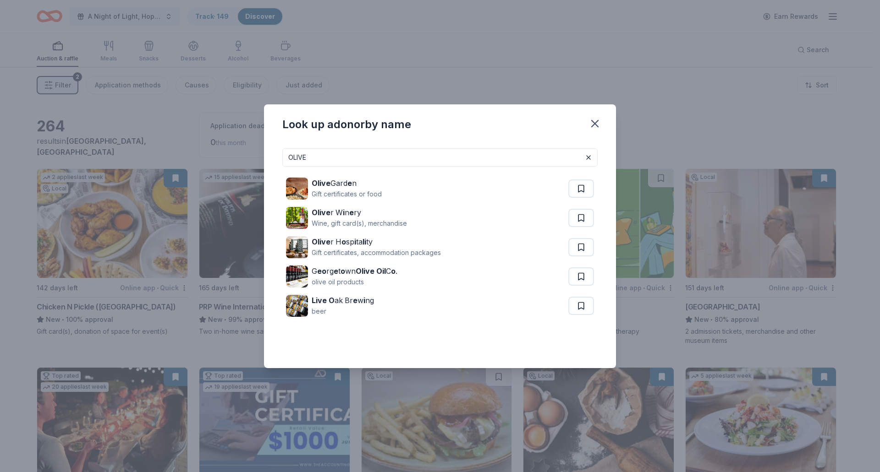
drag, startPoint x: 375, startPoint y: 159, endPoint x: 195, endPoint y: 154, distance: 180.1
click at [195, 154] on div "Look up a donor by name OLIVE Olive Gard e n Gift certificates or food Olive r …" at bounding box center [440, 236] width 880 height 472
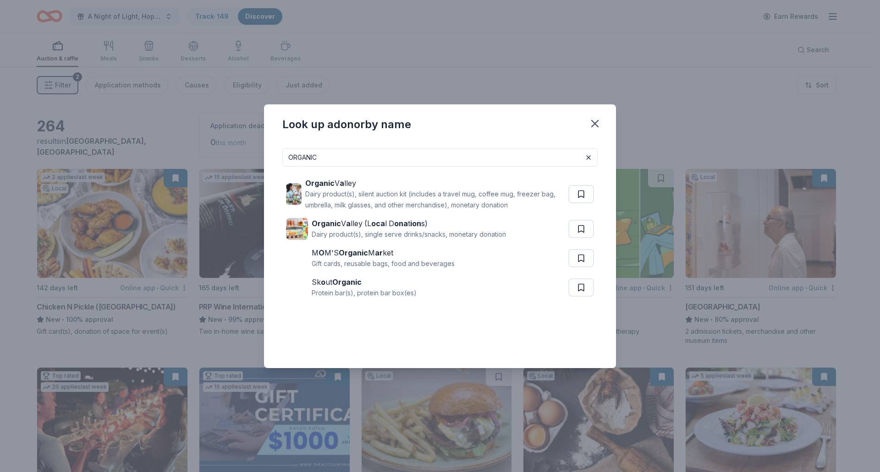
type input "ORGANIC VALLEY"
click at [354, 187] on strong "Organic Valley" at bounding box center [332, 183] width 54 height 9
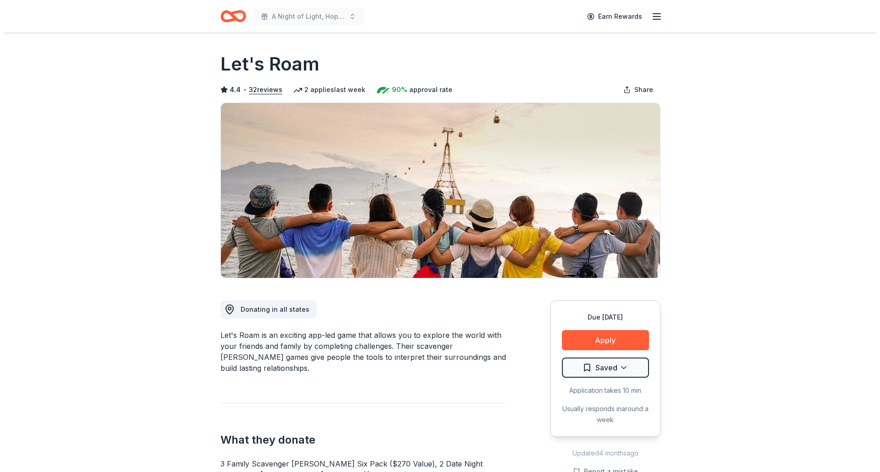
scroll to position [92, 0]
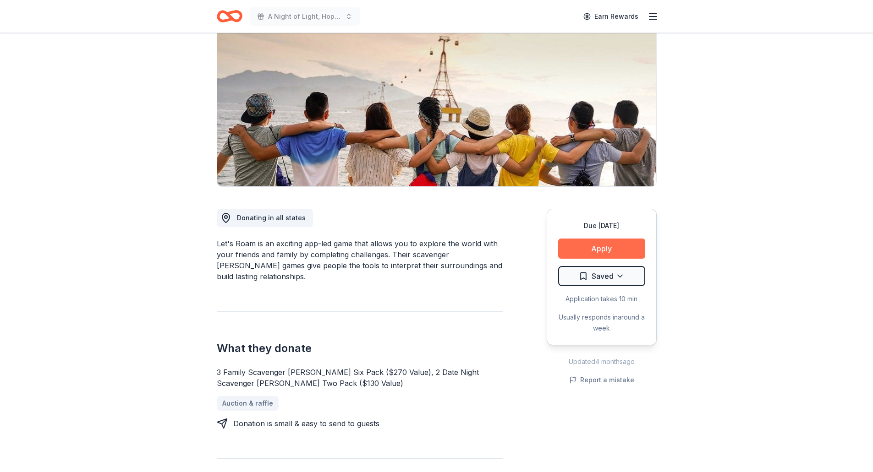
click at [567, 245] on button "Apply" at bounding box center [601, 249] width 87 height 20
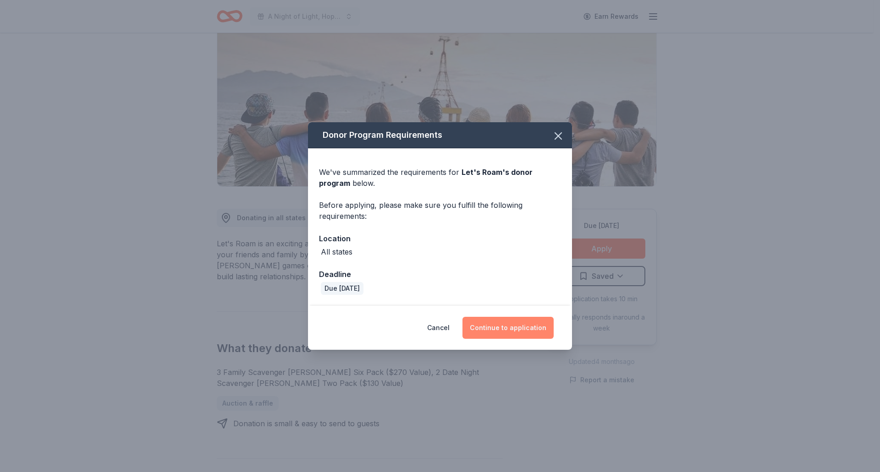
click at [497, 324] on button "Continue to application" at bounding box center [507, 328] width 91 height 22
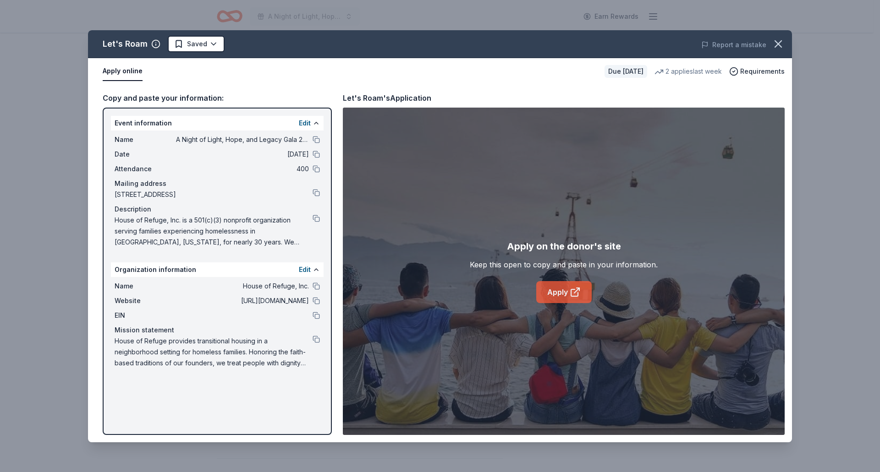
click at [565, 291] on link "Apply" at bounding box center [563, 292] width 55 height 22
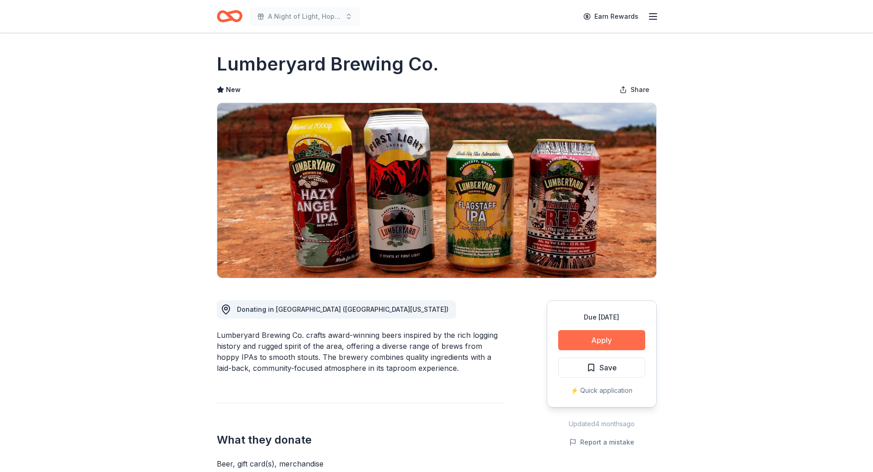
click at [612, 333] on button "Apply" at bounding box center [601, 340] width 87 height 20
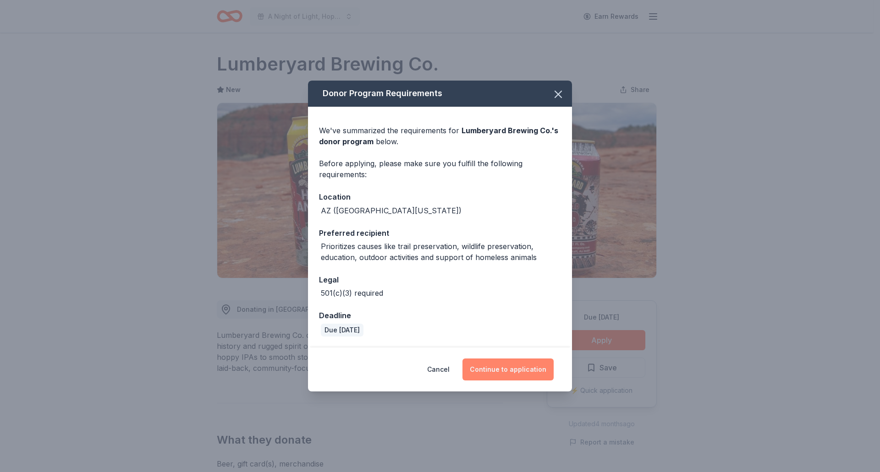
click at [506, 372] on button "Continue to application" at bounding box center [507, 370] width 91 height 22
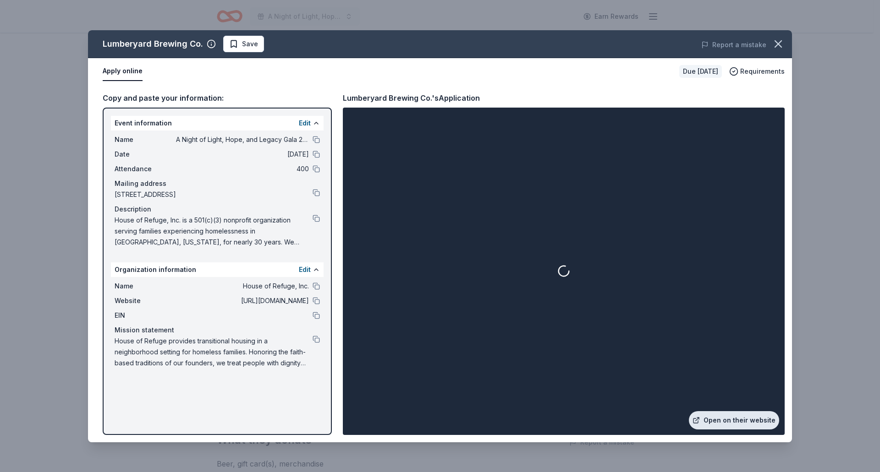
click at [723, 423] on link "Open on their website" at bounding box center [734, 420] width 90 height 18
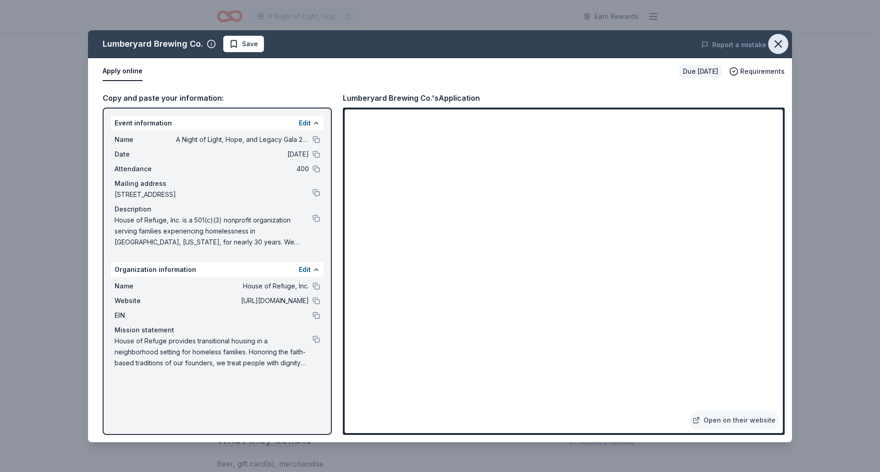
click at [778, 43] on icon "button" at bounding box center [778, 44] width 6 height 6
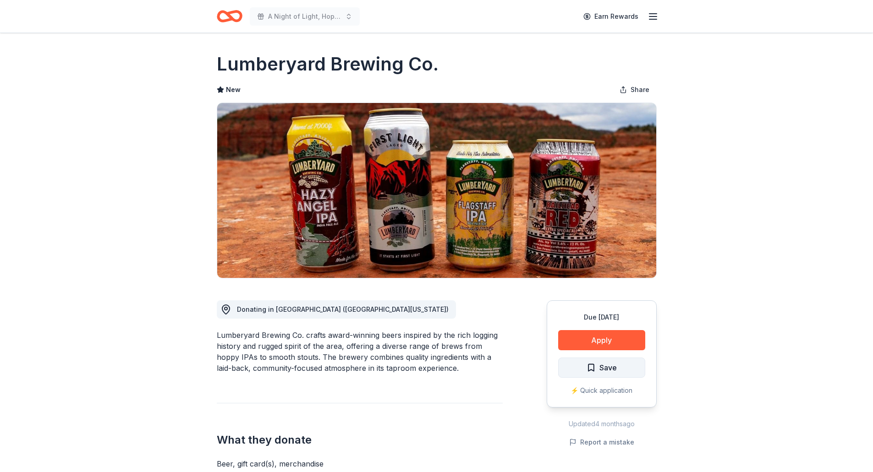
click at [618, 370] on button "Save" at bounding box center [601, 368] width 87 height 20
click at [591, 367] on html "A Night of Light, Hope, and Legacy Gala 2026 Earn Rewards Due [DATE] Share Lumb…" at bounding box center [436, 236] width 873 height 472
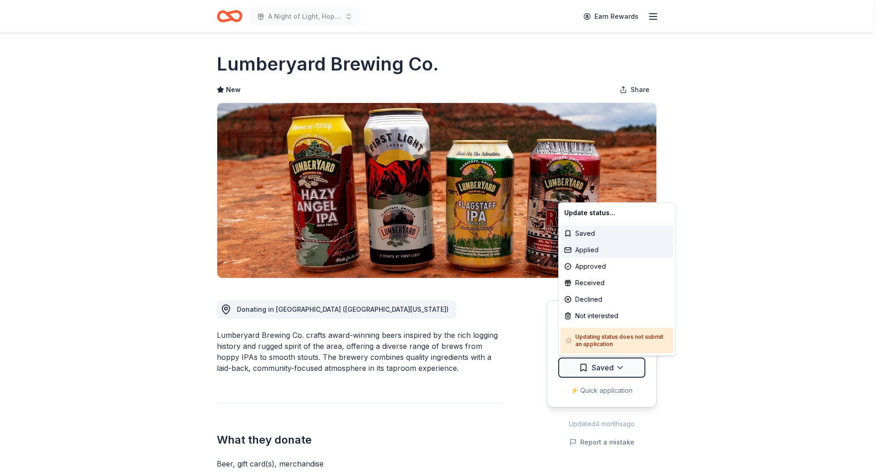
click at [582, 251] on div "Applied" at bounding box center [616, 250] width 113 height 16
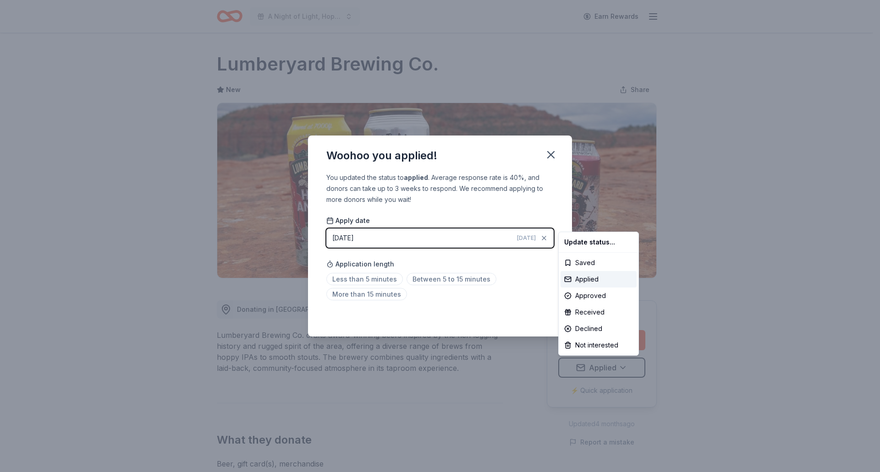
click at [549, 156] on html "A Night of Light, Hope, and Legacy Gala 2026 Earn Rewards Due [DATE] Share Lumb…" at bounding box center [440, 236] width 880 height 472
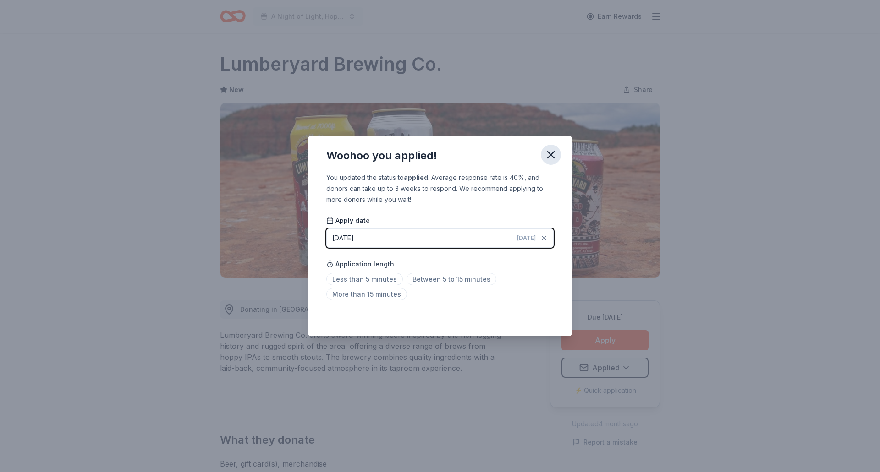
click at [553, 152] on icon "button" at bounding box center [550, 155] width 6 height 6
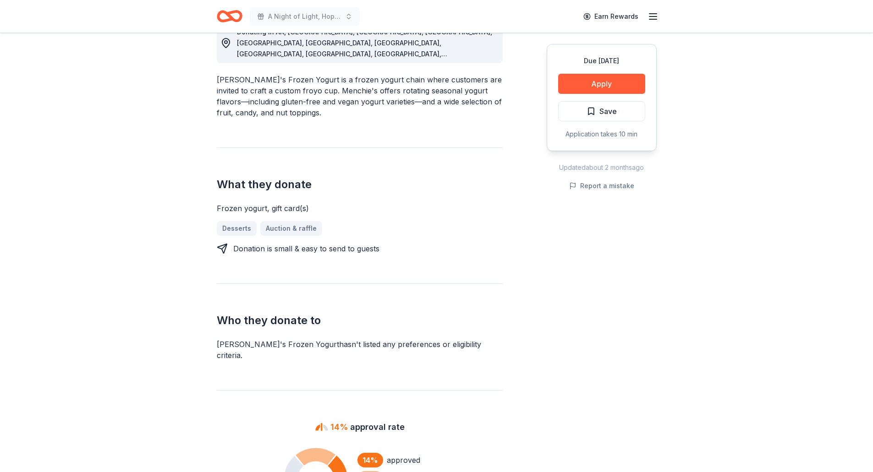
scroll to position [275, 0]
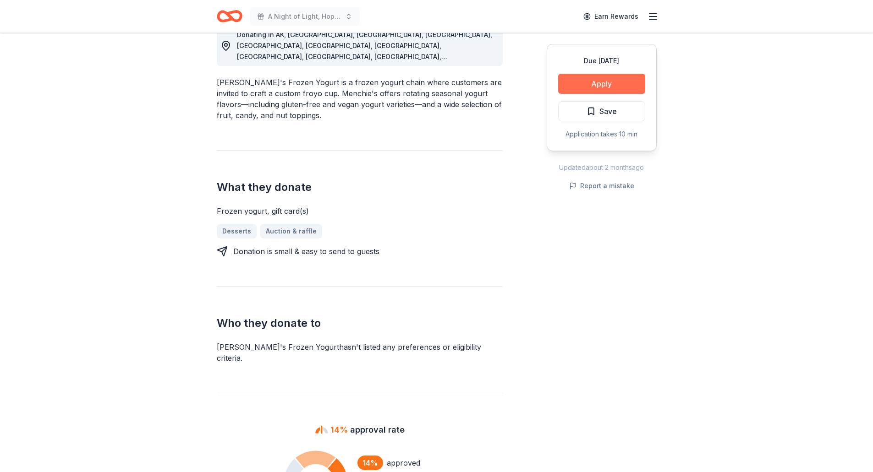
click at [581, 92] on button "Apply" at bounding box center [601, 84] width 87 height 20
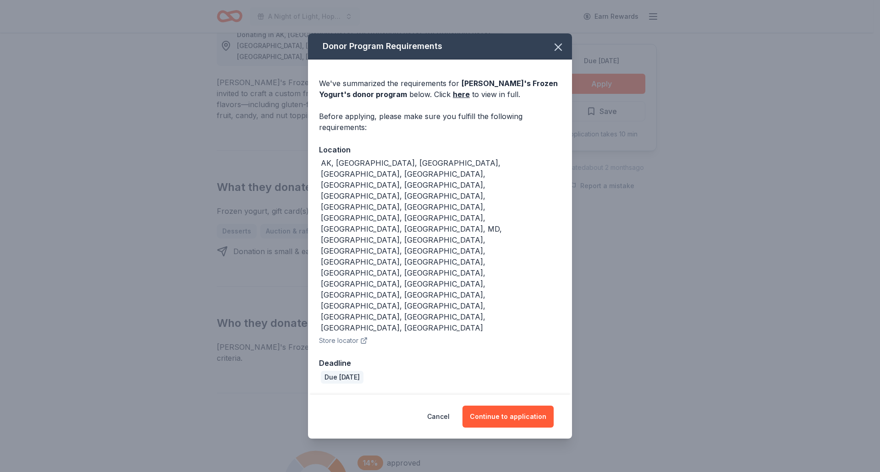
click at [536, 395] on div "Cancel Continue to application" at bounding box center [440, 417] width 264 height 44
click at [533, 406] on button "Continue to application" at bounding box center [507, 417] width 91 height 22
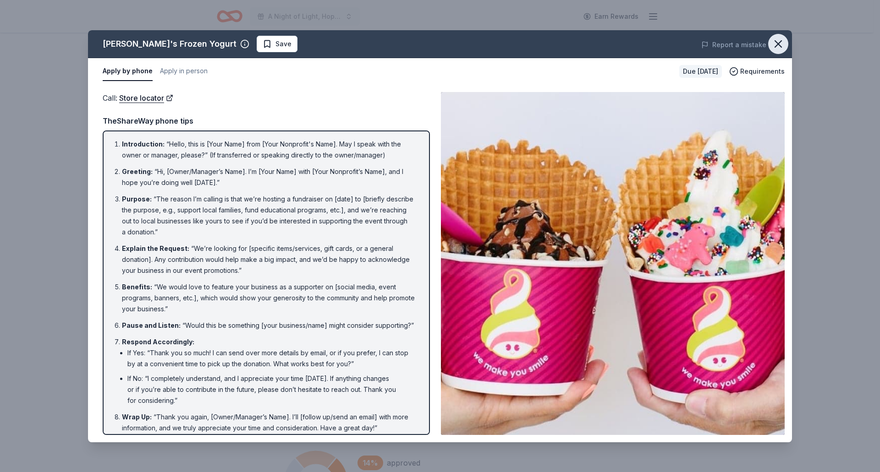
click at [785, 45] on button "button" at bounding box center [778, 44] width 20 height 20
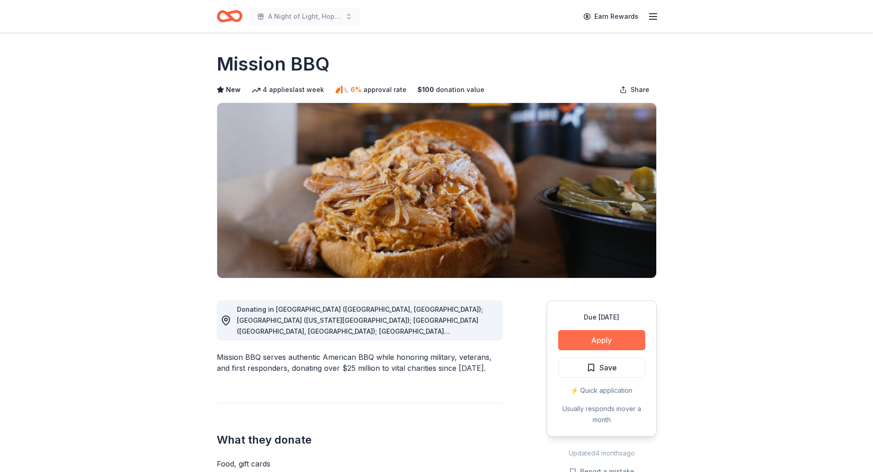
click at [607, 342] on button "Apply" at bounding box center [601, 340] width 87 height 20
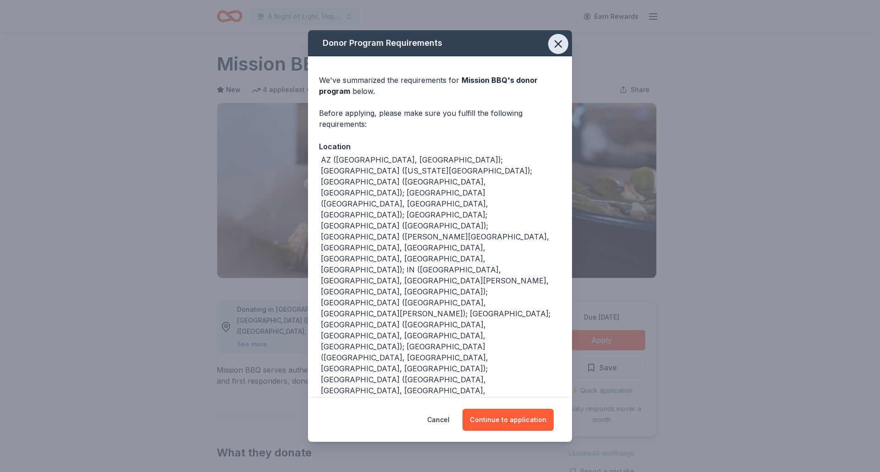
click at [560, 50] on icon "button" at bounding box center [558, 44] width 13 height 13
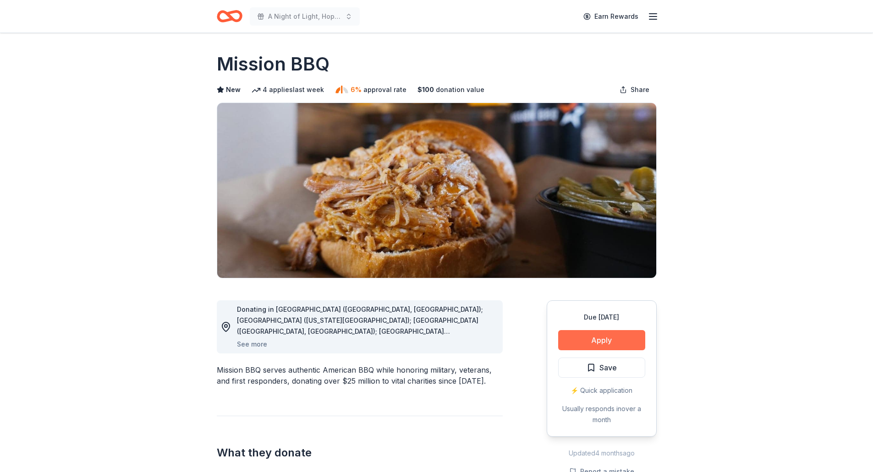
click at [597, 343] on button "Apply" at bounding box center [601, 340] width 87 height 20
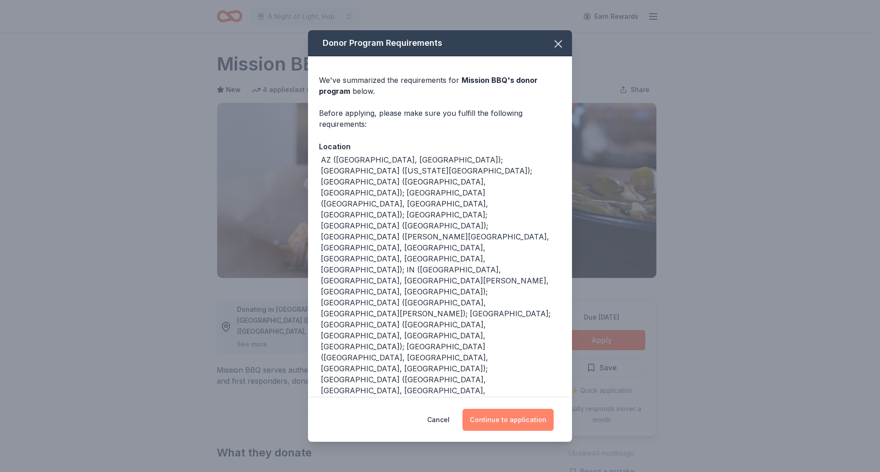
click at [483, 409] on button "Continue to application" at bounding box center [507, 420] width 91 height 22
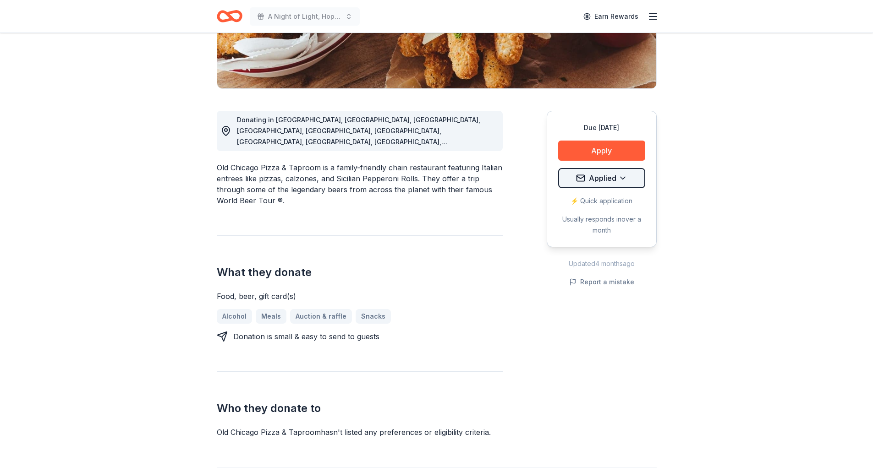
scroll to position [183, 0]
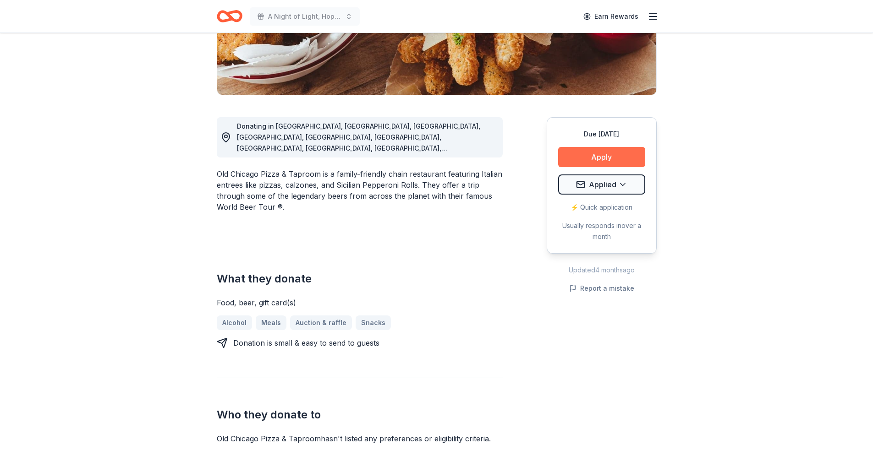
click at [575, 151] on button "Apply" at bounding box center [601, 157] width 87 height 20
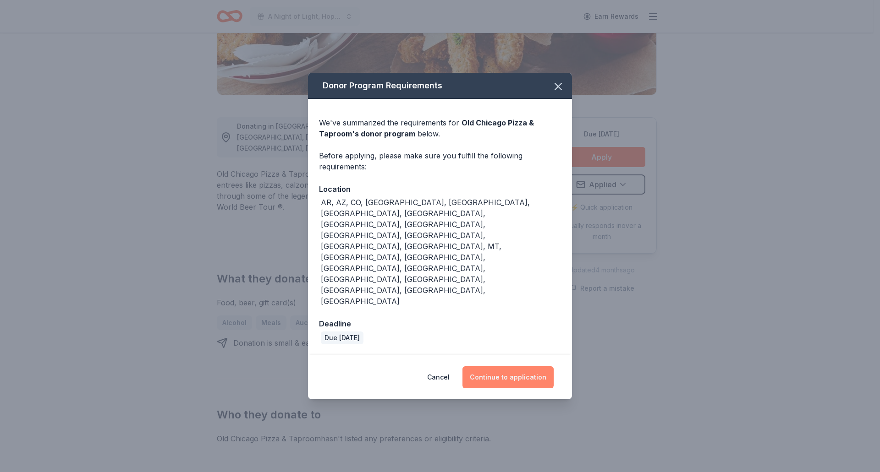
click at [518, 366] on button "Continue to application" at bounding box center [507, 377] width 91 height 22
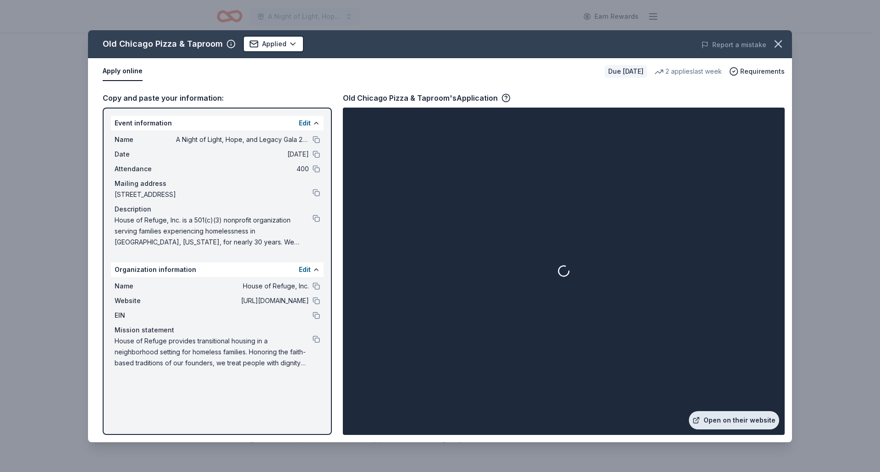
click at [749, 418] on link "Open on their website" at bounding box center [734, 420] width 90 height 18
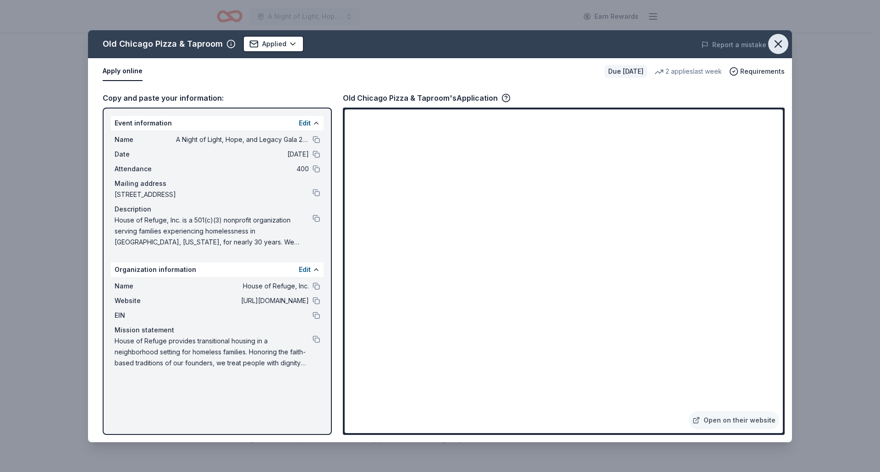
click at [779, 40] on icon "button" at bounding box center [777, 44] width 13 height 13
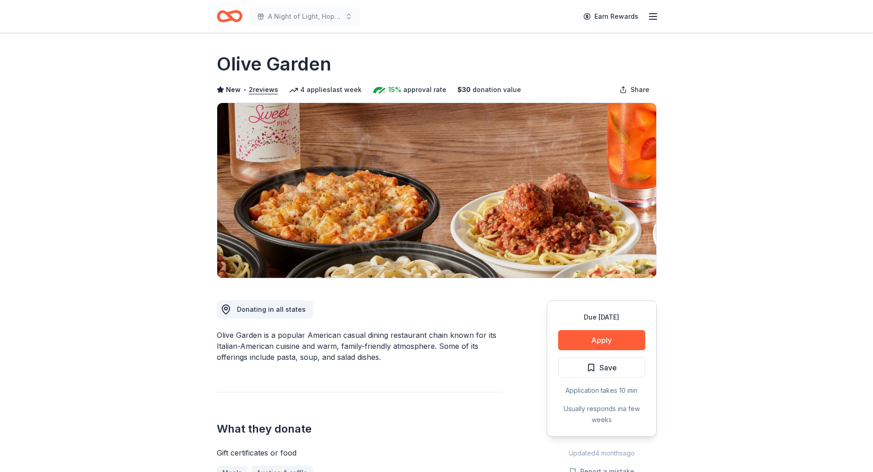
click at [609, 350] on div "Due [DATE] Apply Save Application takes 10 min Usually responds in a few weeks" at bounding box center [602, 369] width 110 height 137
click at [610, 342] on button "Apply" at bounding box center [601, 340] width 87 height 20
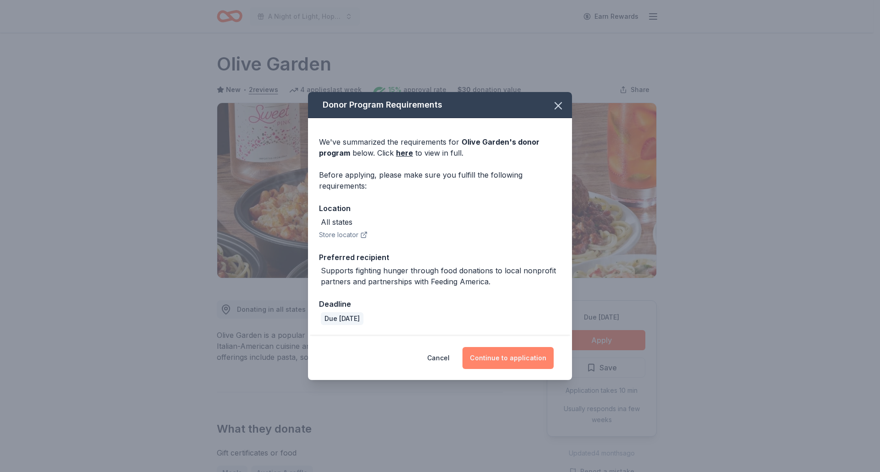
click at [512, 350] on button "Continue to application" at bounding box center [507, 358] width 91 height 22
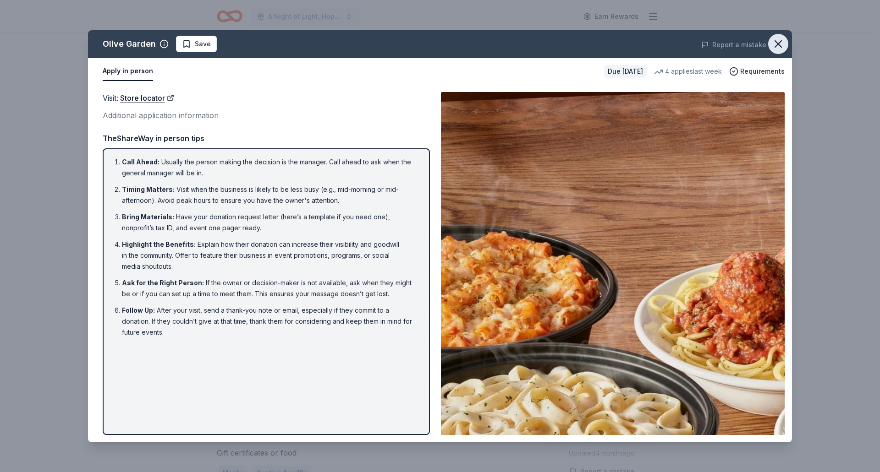
click at [778, 44] on icon "button" at bounding box center [778, 44] width 6 height 6
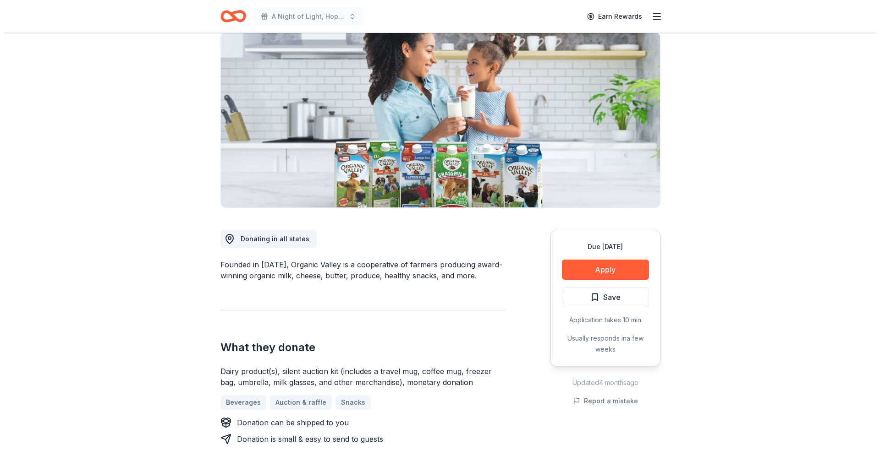
scroll to position [137, 0]
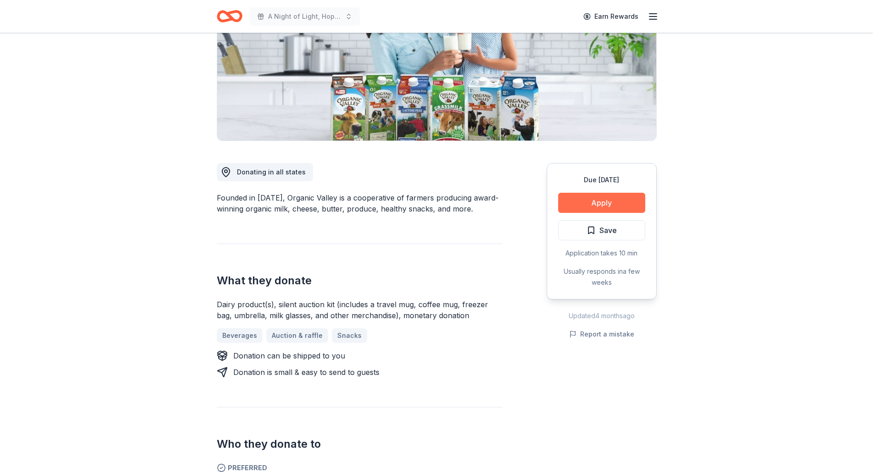
click at [611, 199] on button "Apply" at bounding box center [601, 203] width 87 height 20
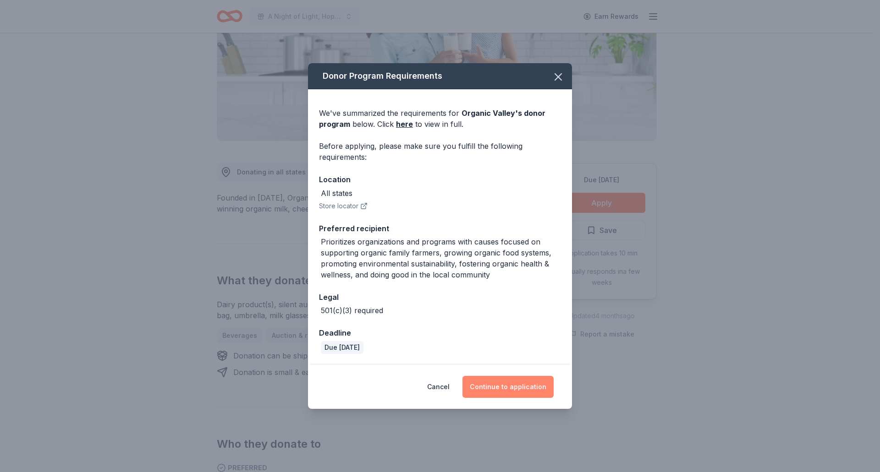
click at [513, 391] on button "Continue to application" at bounding box center [507, 387] width 91 height 22
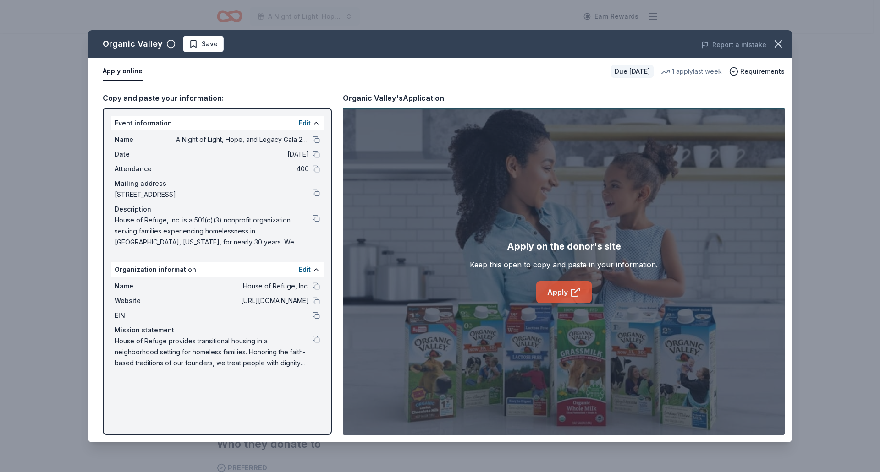
click at [547, 283] on link "Apply" at bounding box center [563, 292] width 55 height 22
